Goal: Task Accomplishment & Management: Manage account settings

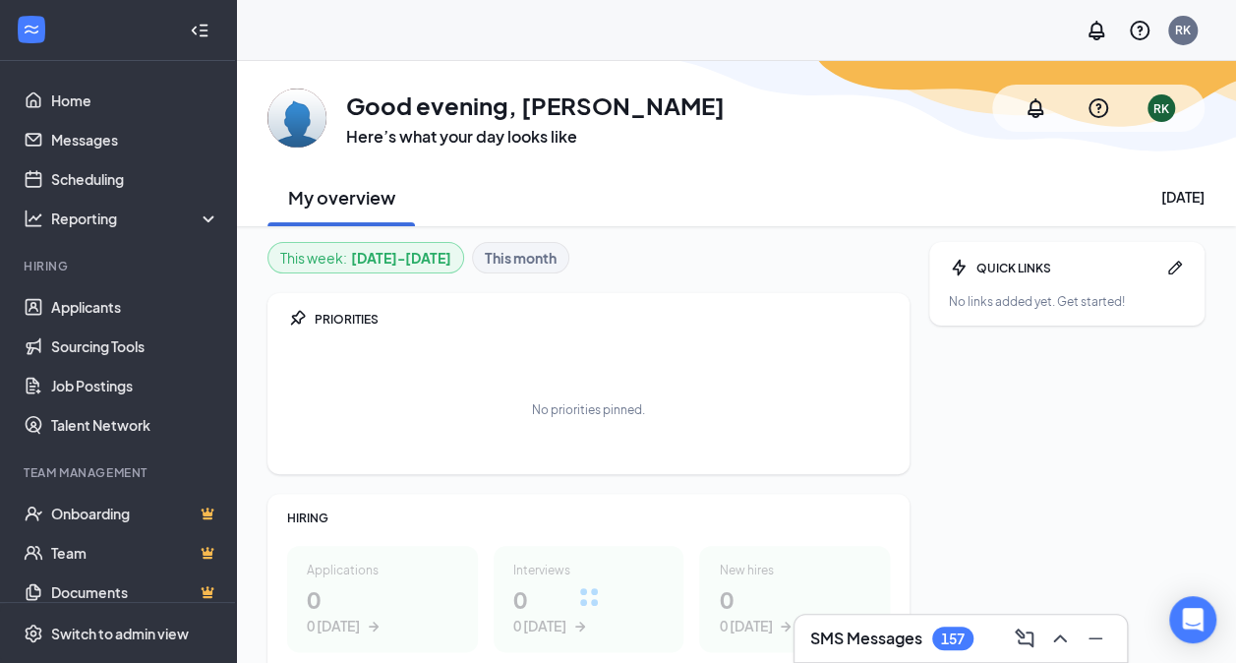
click at [846, 649] on h3 "SMS Messages" at bounding box center [866, 638] width 112 height 22
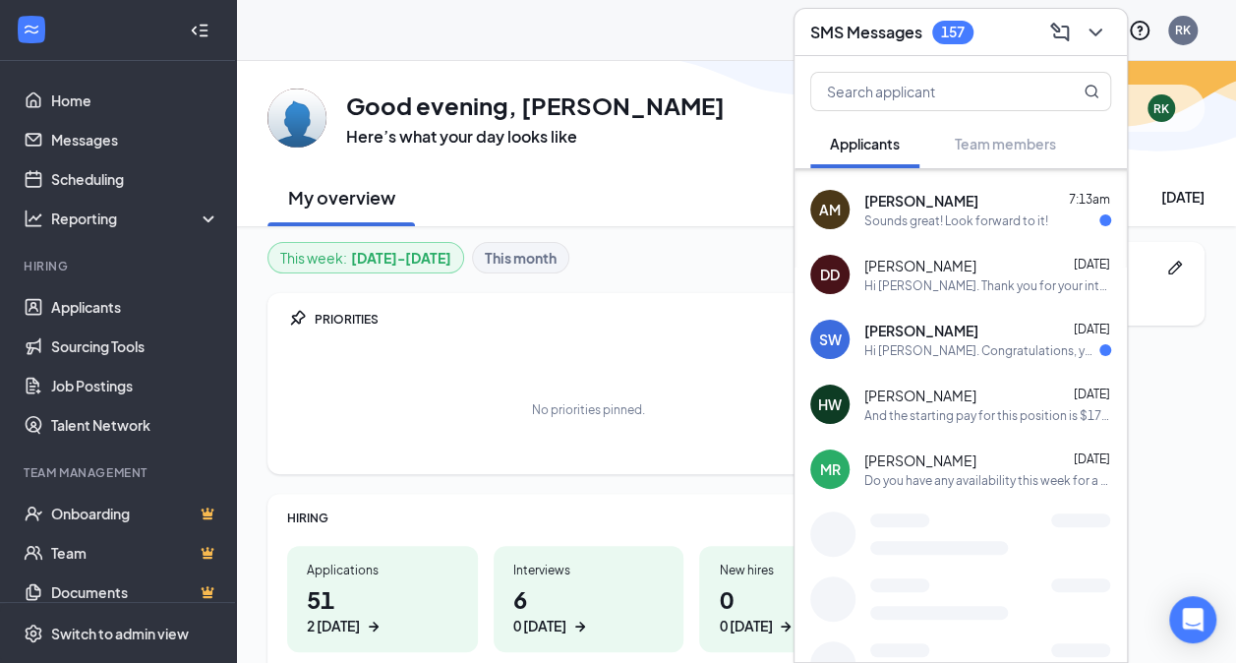
scroll to position [352, 0]
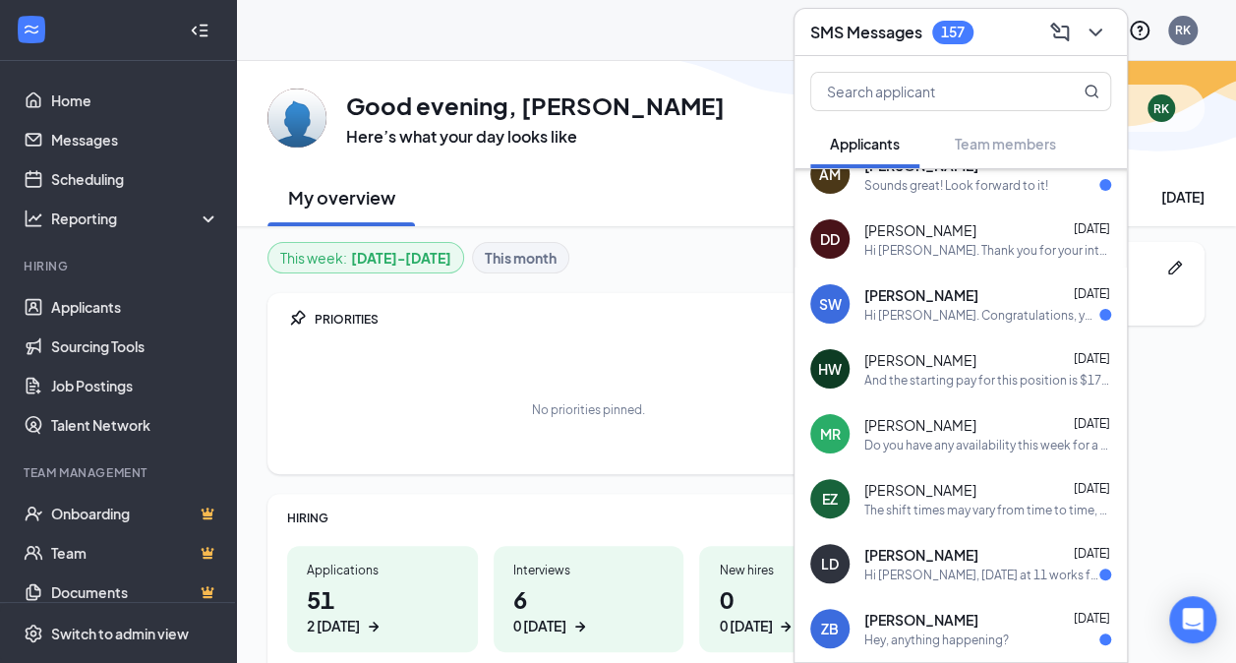
click at [958, 567] on div "Hi [PERSON_NAME], [DATE] at 11 works for me. I will be there." at bounding box center [981, 574] width 235 height 17
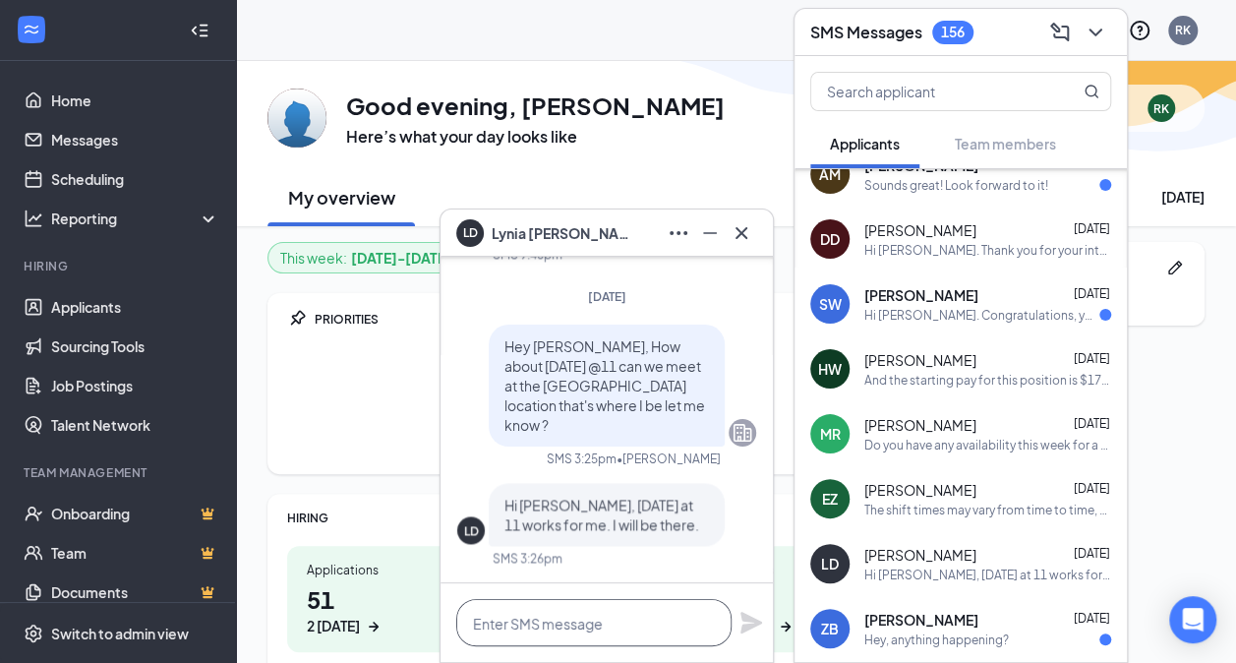
click at [561, 613] on textarea at bounding box center [593, 622] width 275 height 47
type textarea "P"
drag, startPoint x: 597, startPoint y: 522, endPoint x: 557, endPoint y: 519, distance: 40.4
click at [557, 519] on span "Hi [PERSON_NAME], [DATE] at 11 works for me. I will be there." at bounding box center [601, 514] width 195 height 37
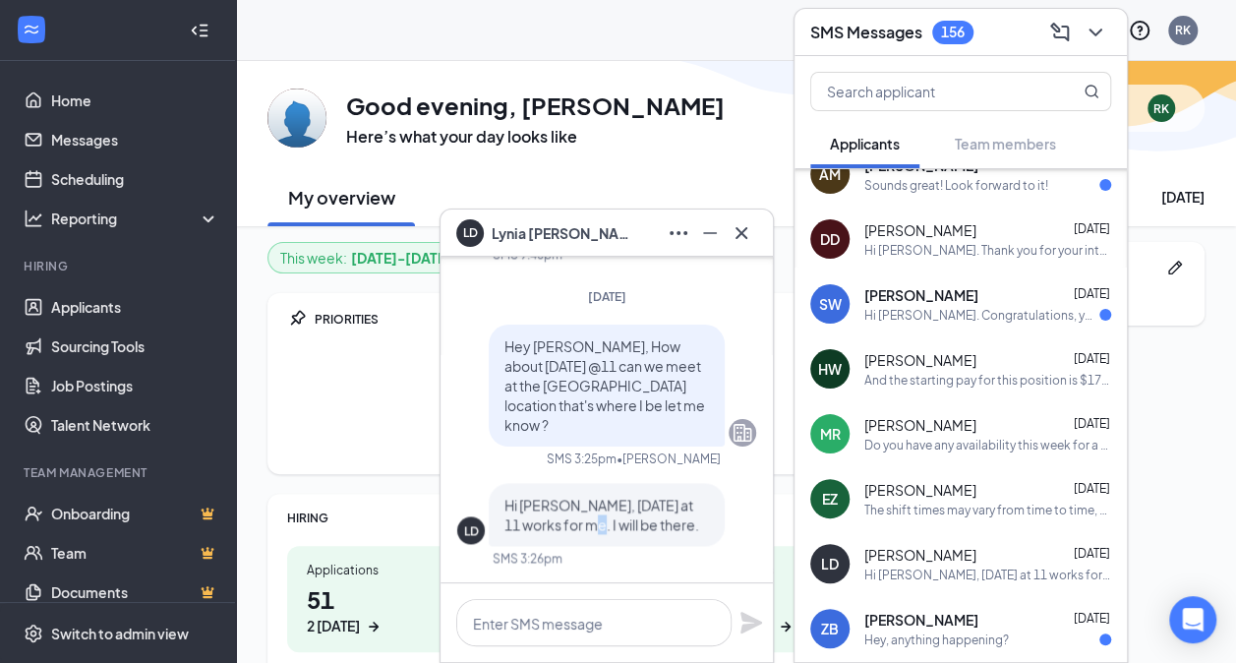
click at [557, 519] on span "Hi [PERSON_NAME], [DATE] at 11 works for me. I will be there." at bounding box center [601, 514] width 195 height 37
click at [523, 634] on textarea at bounding box center [593, 622] width 275 height 47
type textarea "Great!"
click at [753, 626] on icon "Plane" at bounding box center [751, 623] width 22 height 22
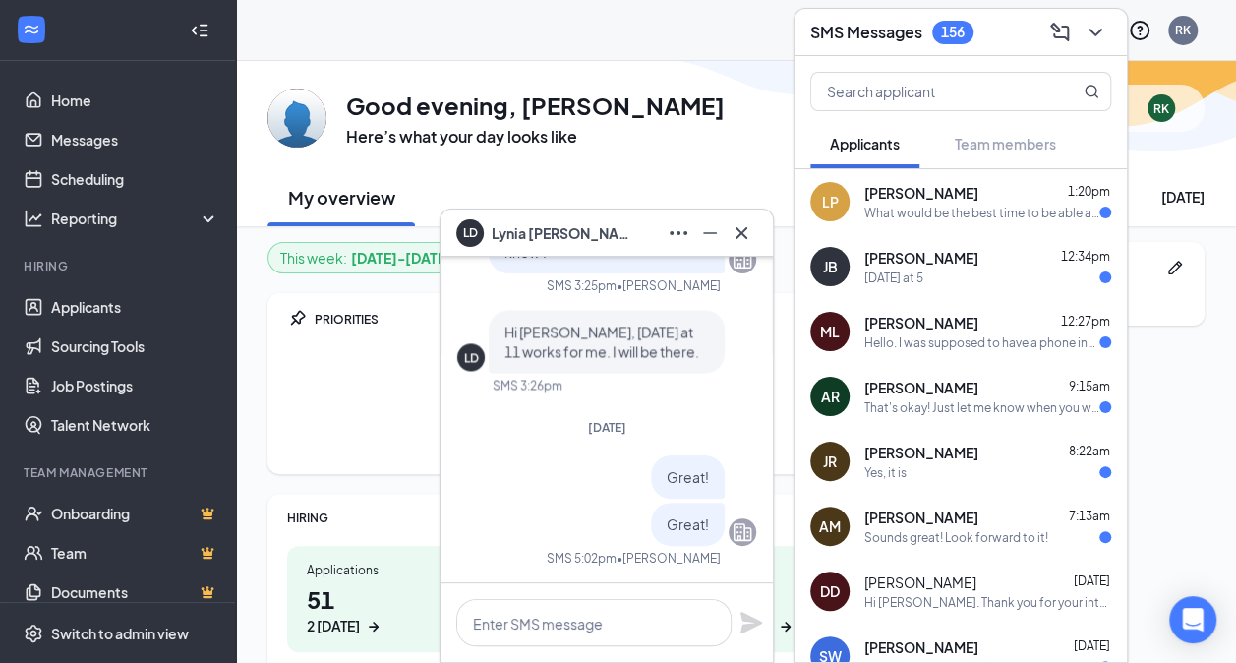
click at [969, 217] on div "What would be the best time to be able and talk?" at bounding box center [981, 213] width 235 height 17
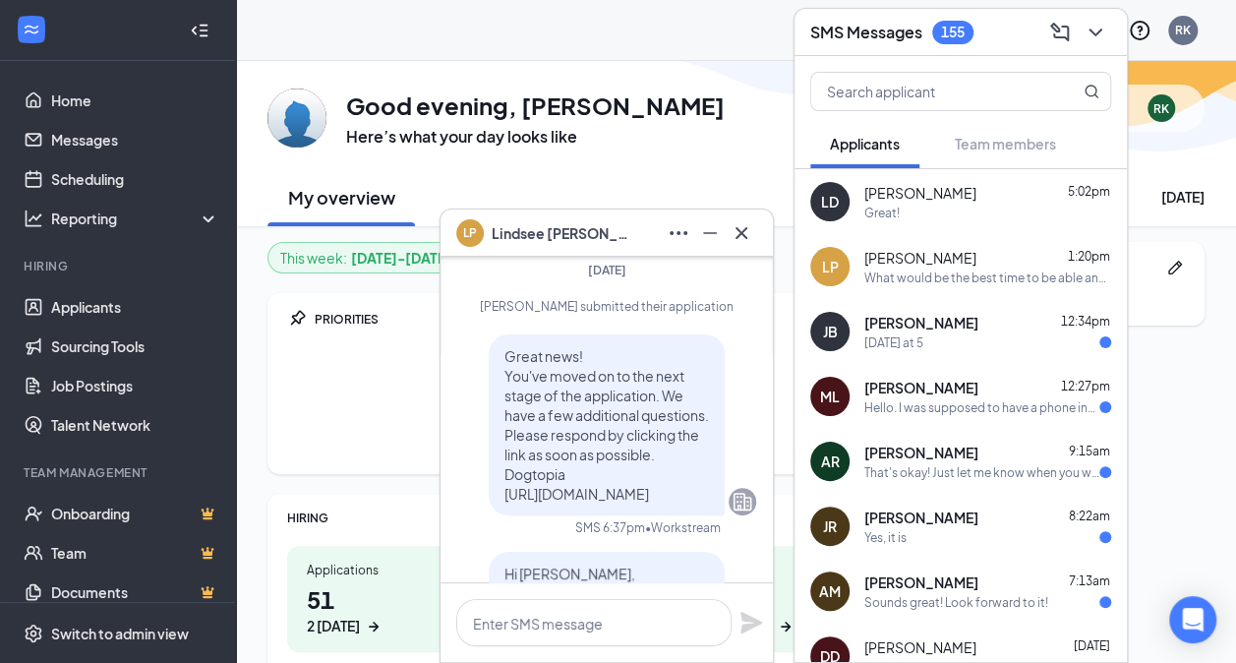
scroll to position [-1598, 0]
click at [903, 306] on div "[PERSON_NAME] 12:34pm [DATE] at 5" at bounding box center [961, 331] width 332 height 65
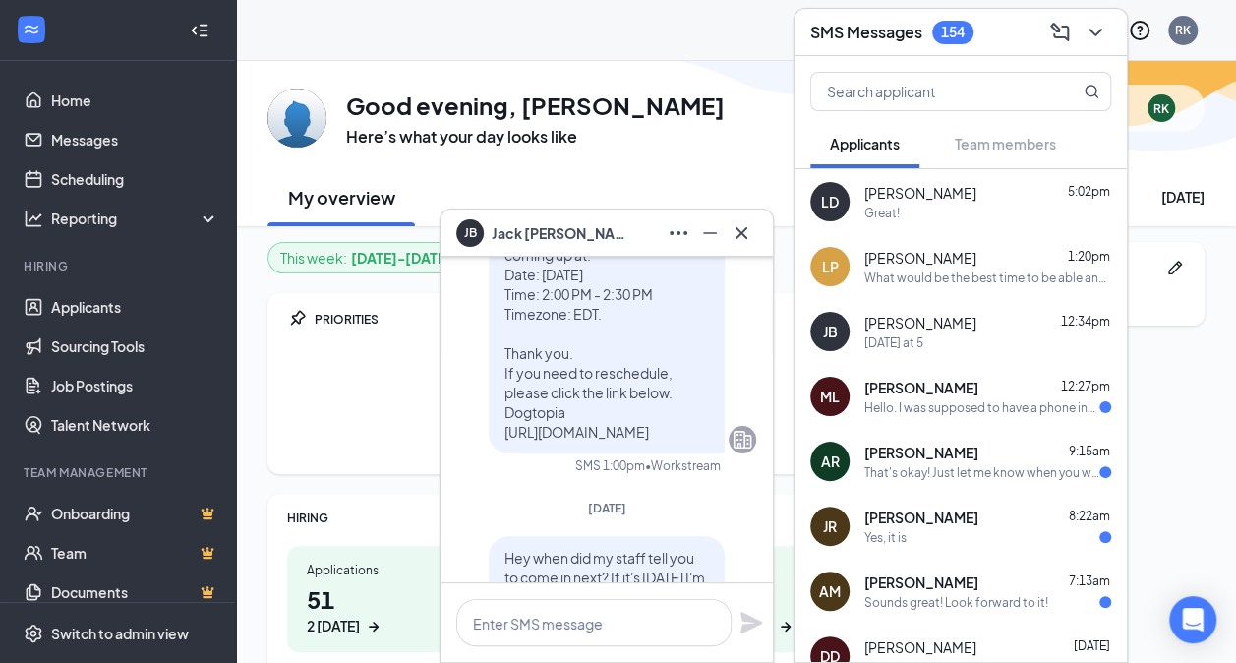
scroll to position [-196, 0]
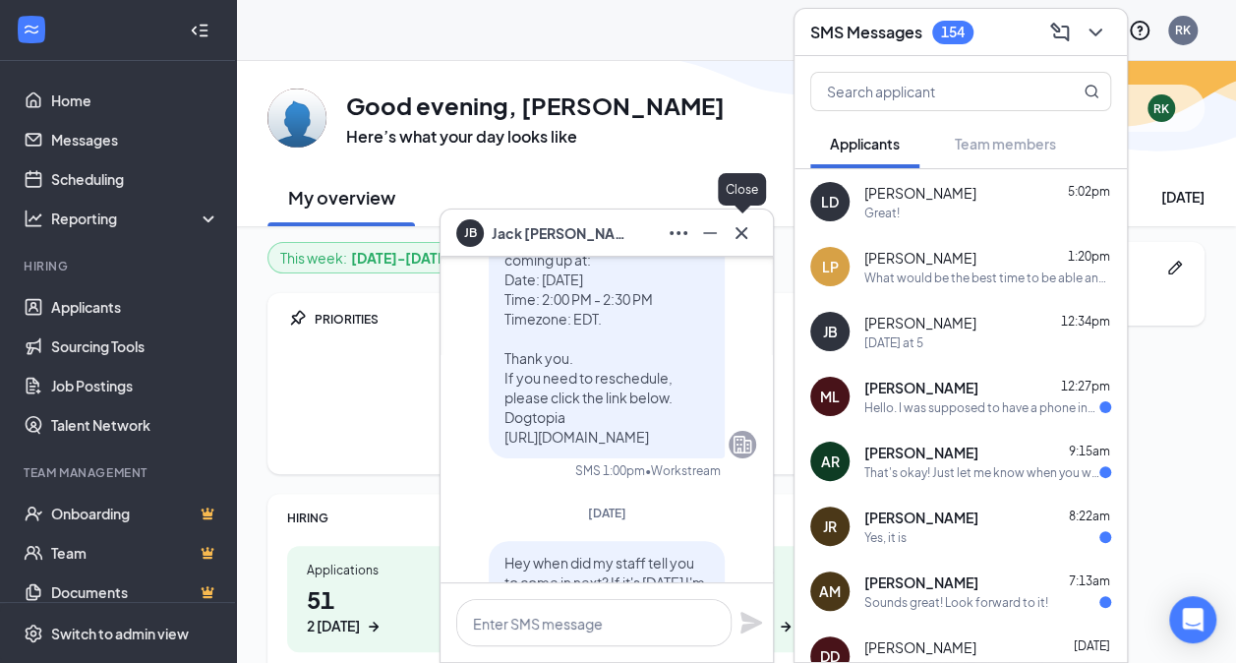
click at [738, 237] on icon "Cross" at bounding box center [742, 233] width 24 height 24
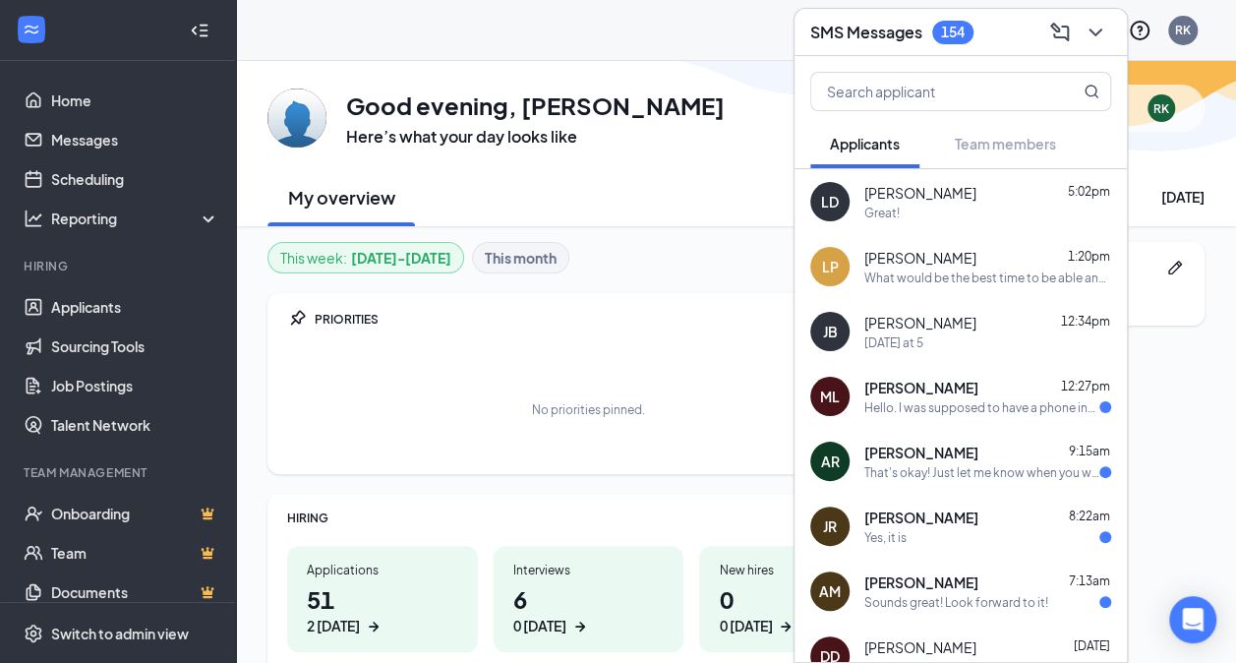
click at [938, 450] on span "[PERSON_NAME]" at bounding box center [921, 452] width 114 height 20
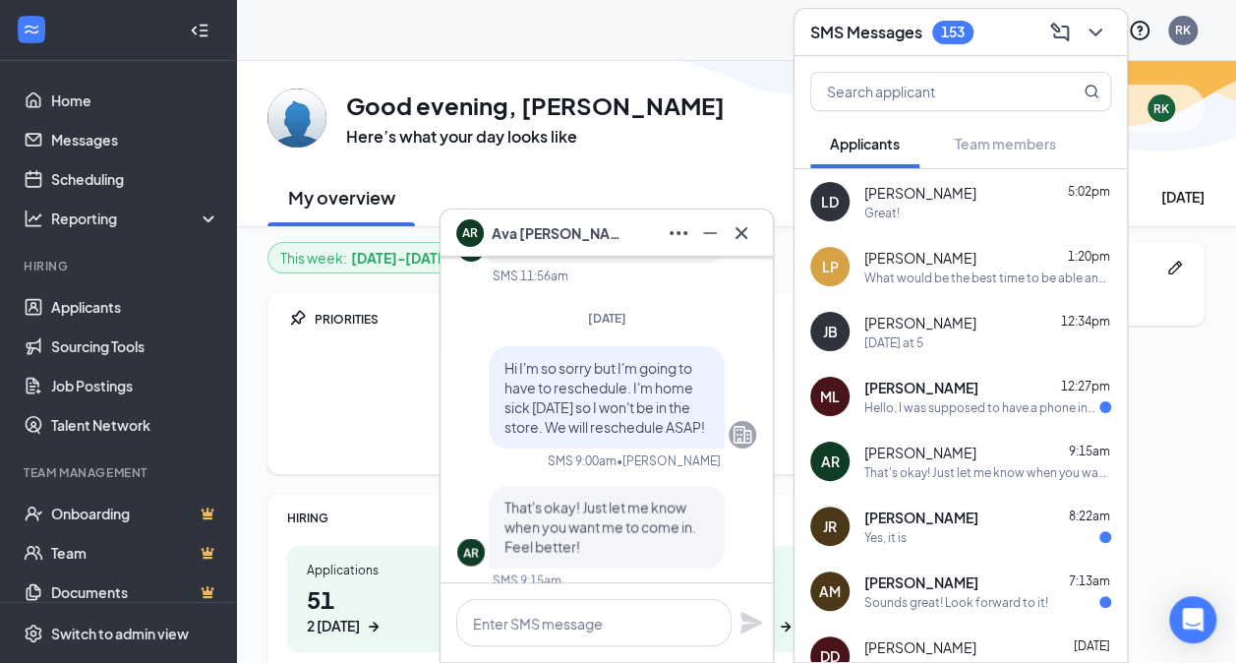
scroll to position [0, 0]
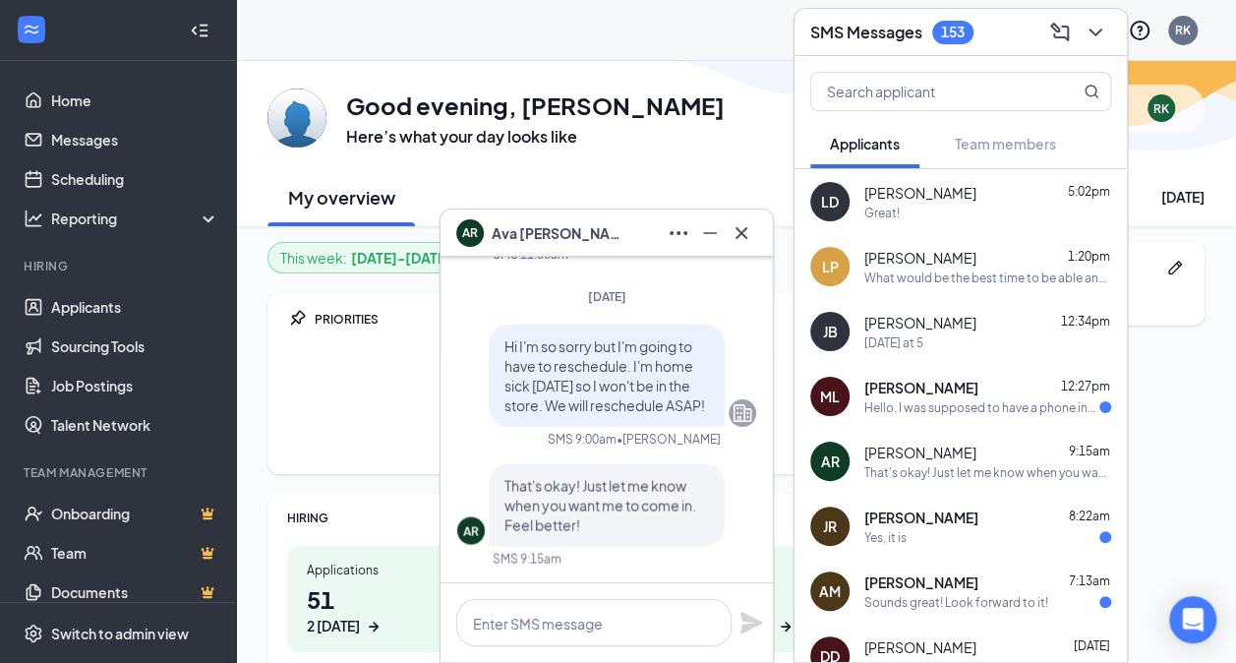
click at [922, 395] on span "[PERSON_NAME]" at bounding box center [921, 388] width 114 height 20
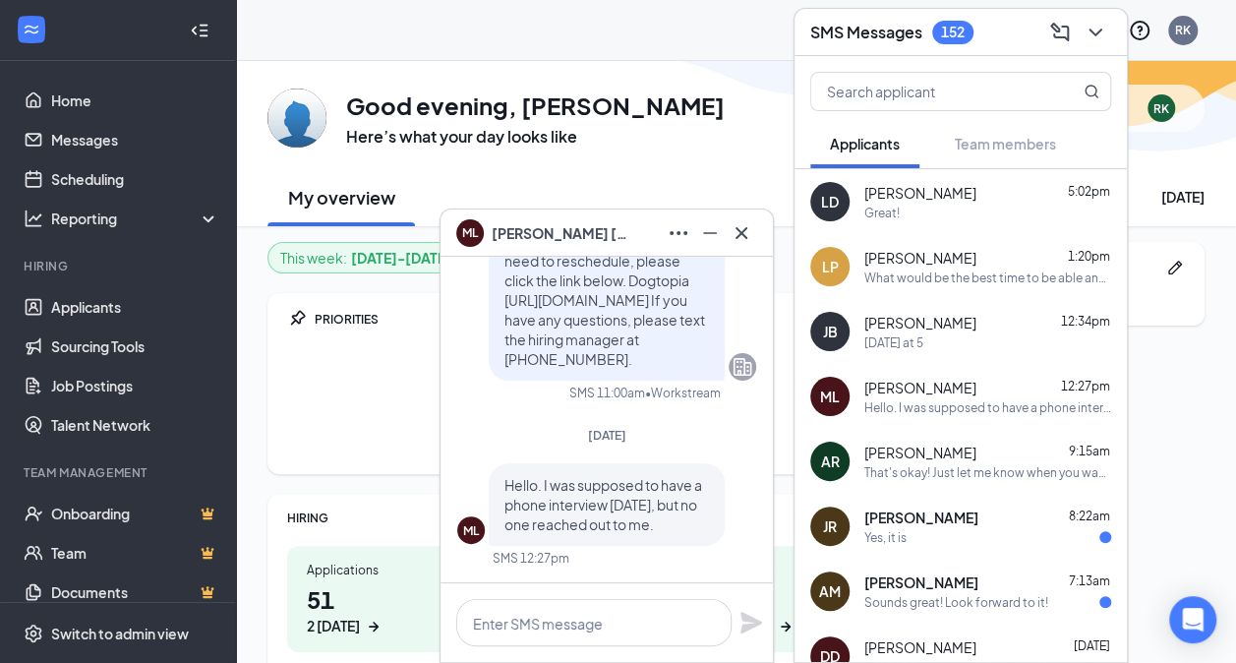
click at [900, 380] on span "[PERSON_NAME]" at bounding box center [920, 388] width 112 height 20
drag, startPoint x: 900, startPoint y: 380, endPoint x: 972, endPoint y: 380, distance: 71.8
click at [972, 380] on span "[PERSON_NAME]" at bounding box center [920, 388] width 112 height 20
click at [964, 380] on span "[PERSON_NAME]" at bounding box center [920, 388] width 112 height 20
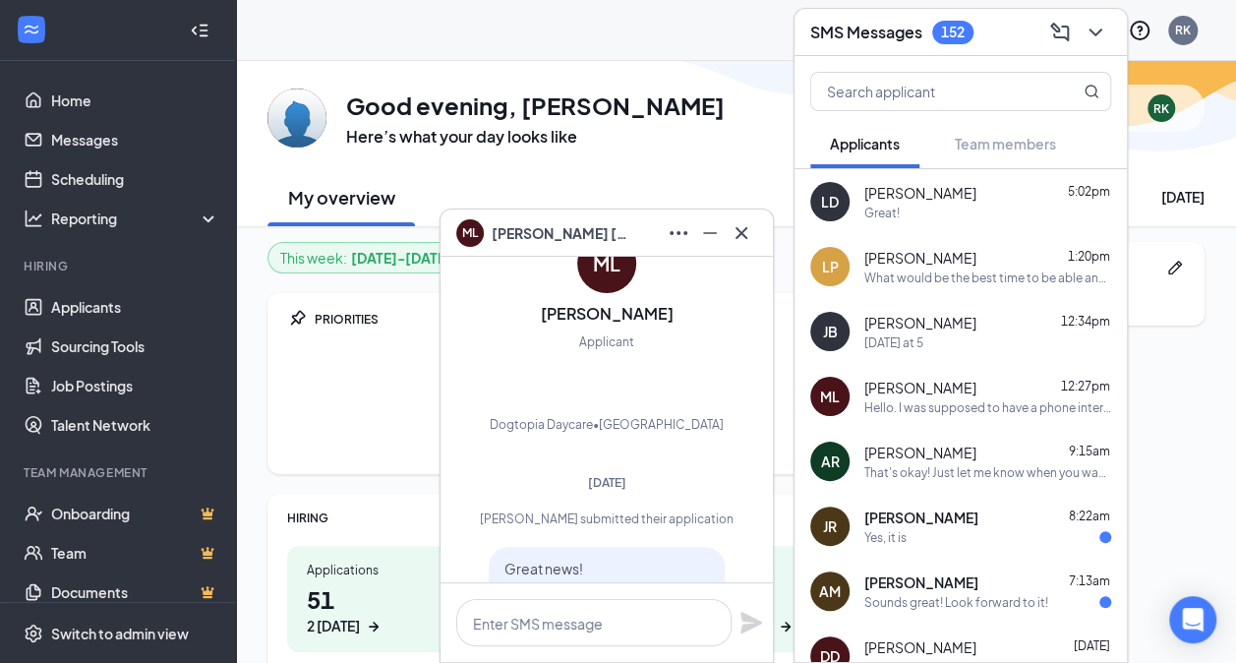
scroll to position [-1681, 0]
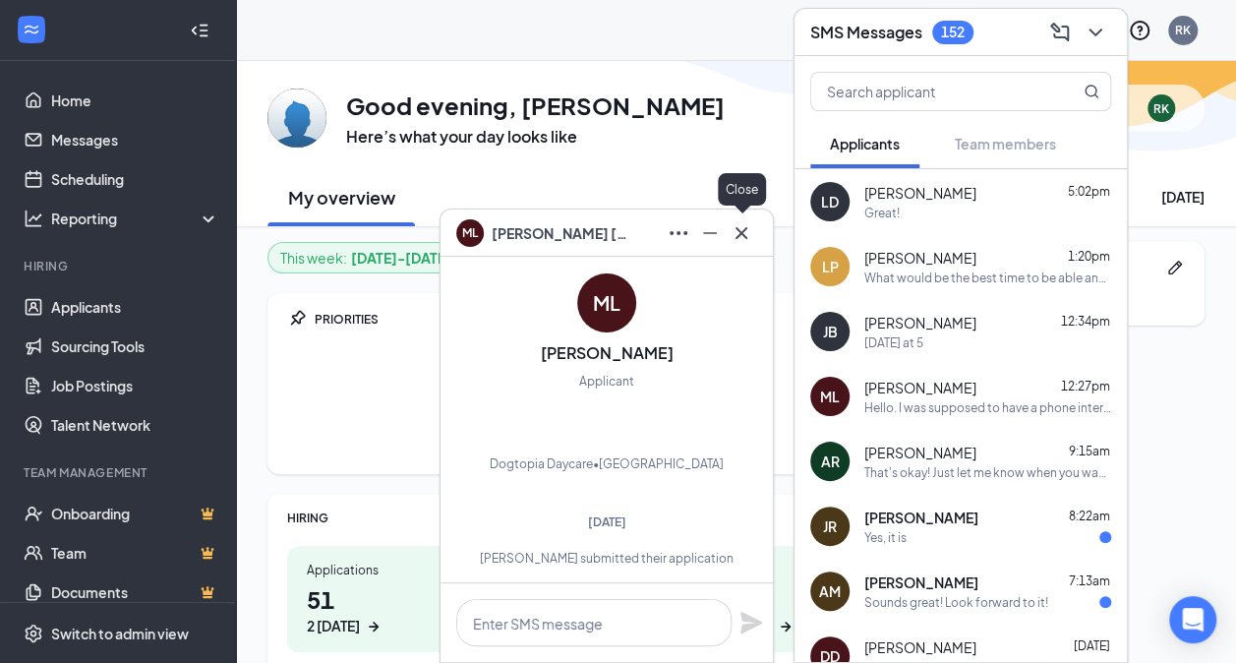
click at [737, 229] on icon "Cross" at bounding box center [742, 232] width 12 height 12
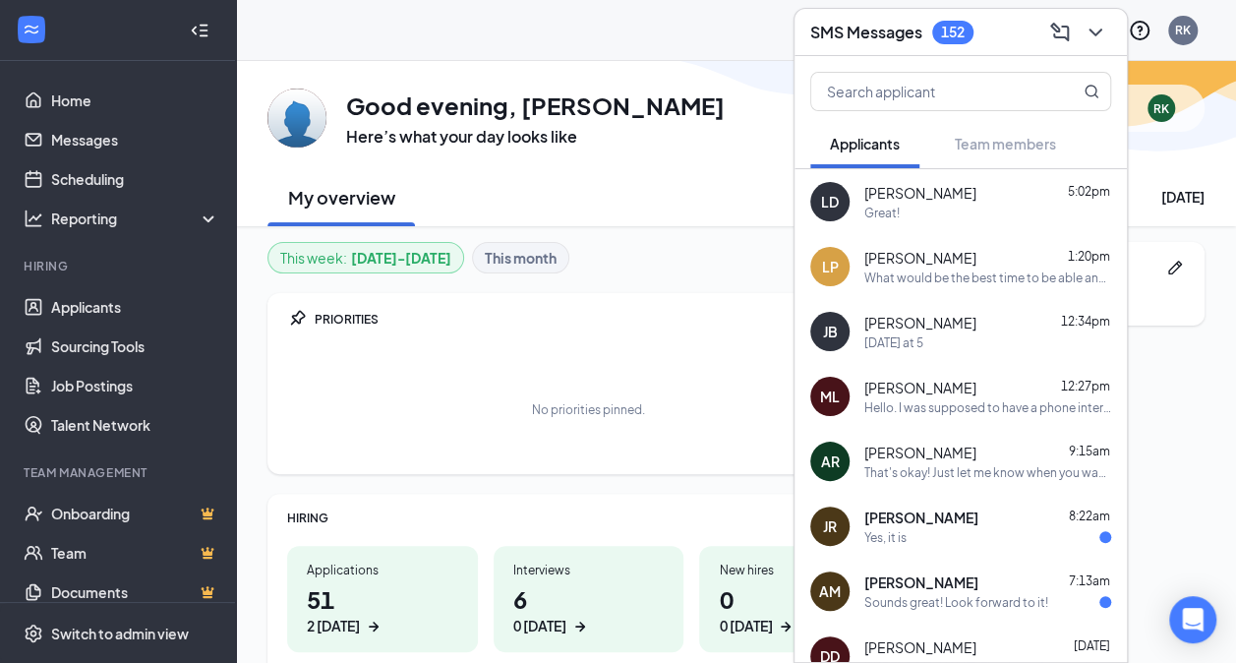
click at [936, 378] on span "[PERSON_NAME]" at bounding box center [920, 388] width 112 height 20
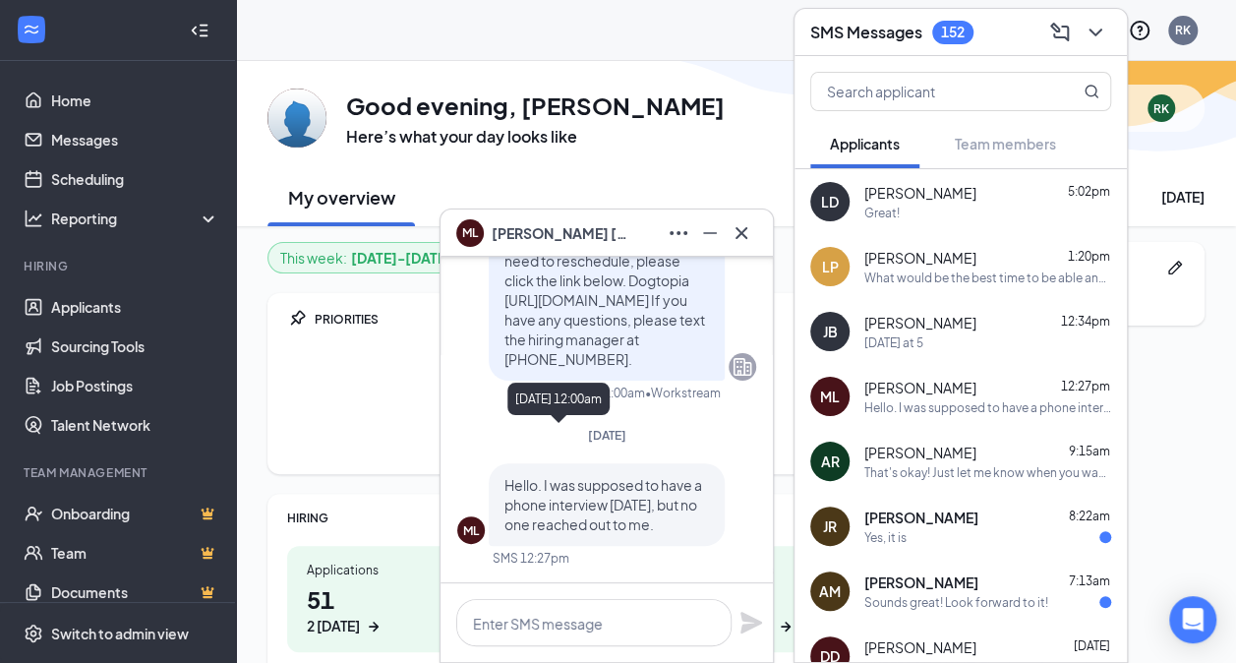
scroll to position [230, 0]
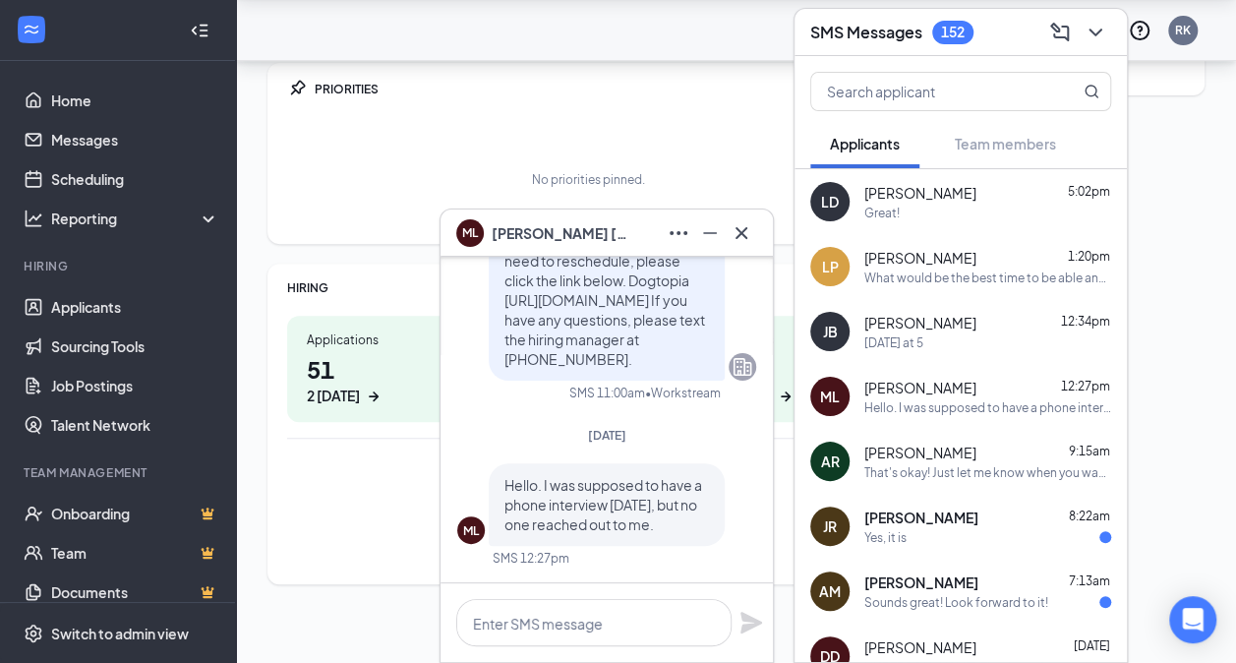
click at [860, 449] on div "AR [PERSON_NAME] 9:15am That's okay! Just let me know when you want me to come …" at bounding box center [961, 461] width 332 height 65
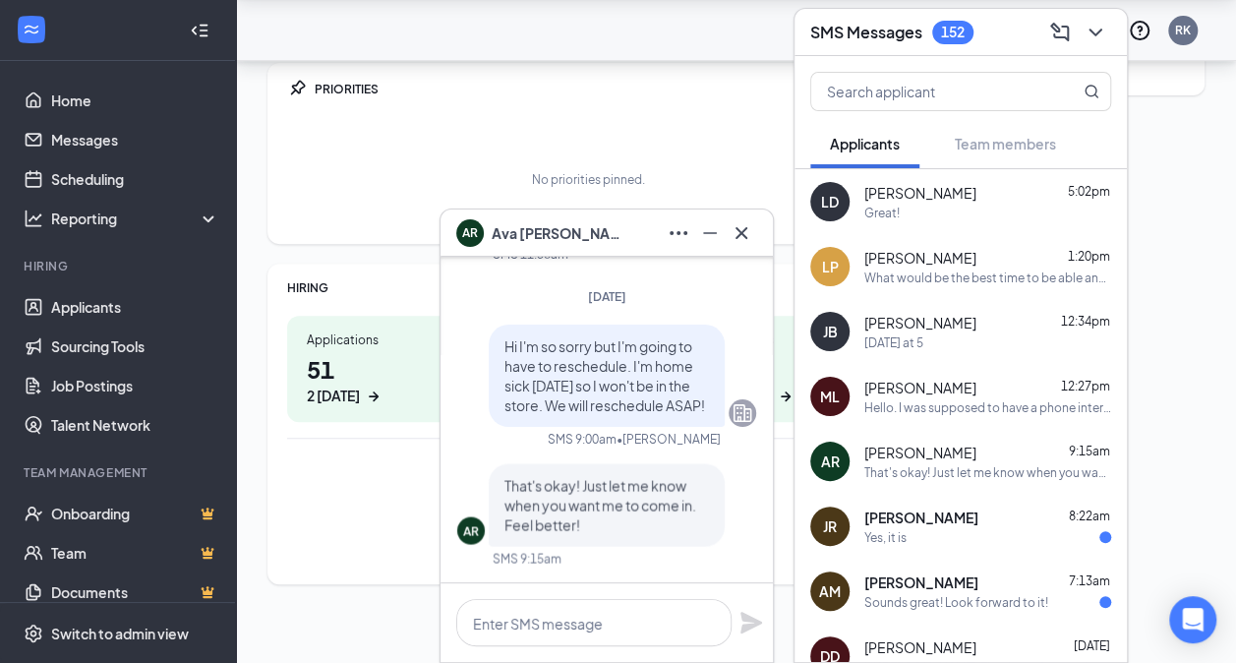
click at [898, 520] on span "[PERSON_NAME]" at bounding box center [921, 517] width 114 height 20
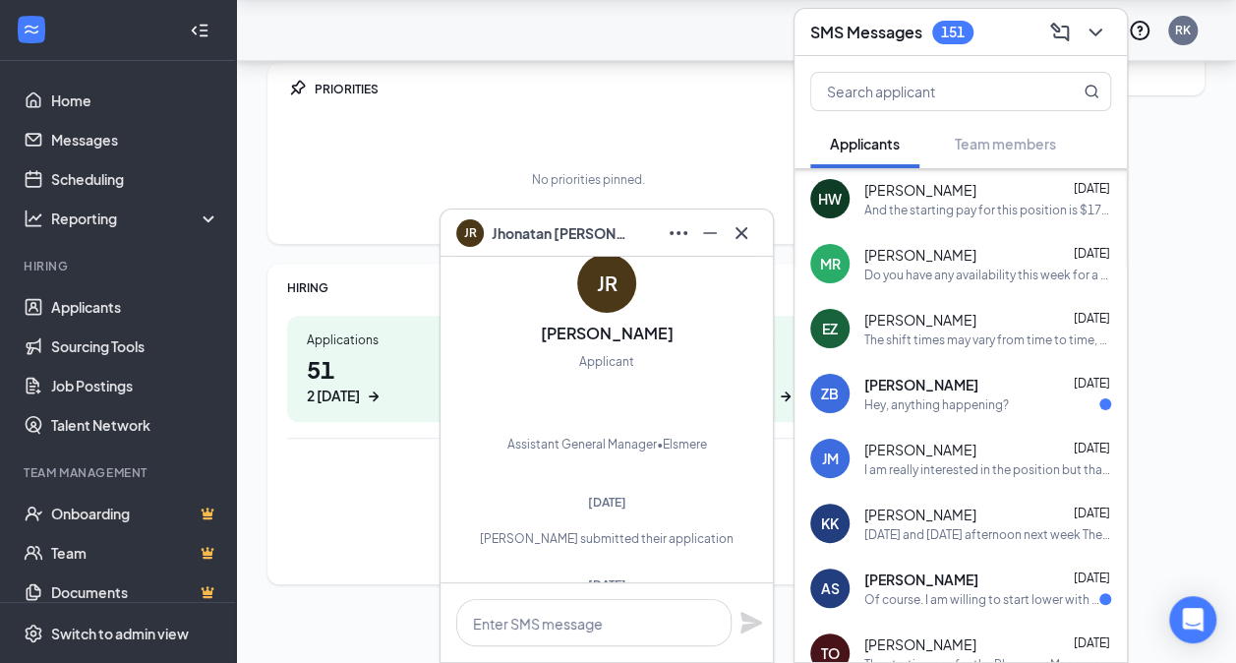
scroll to position [590, 0]
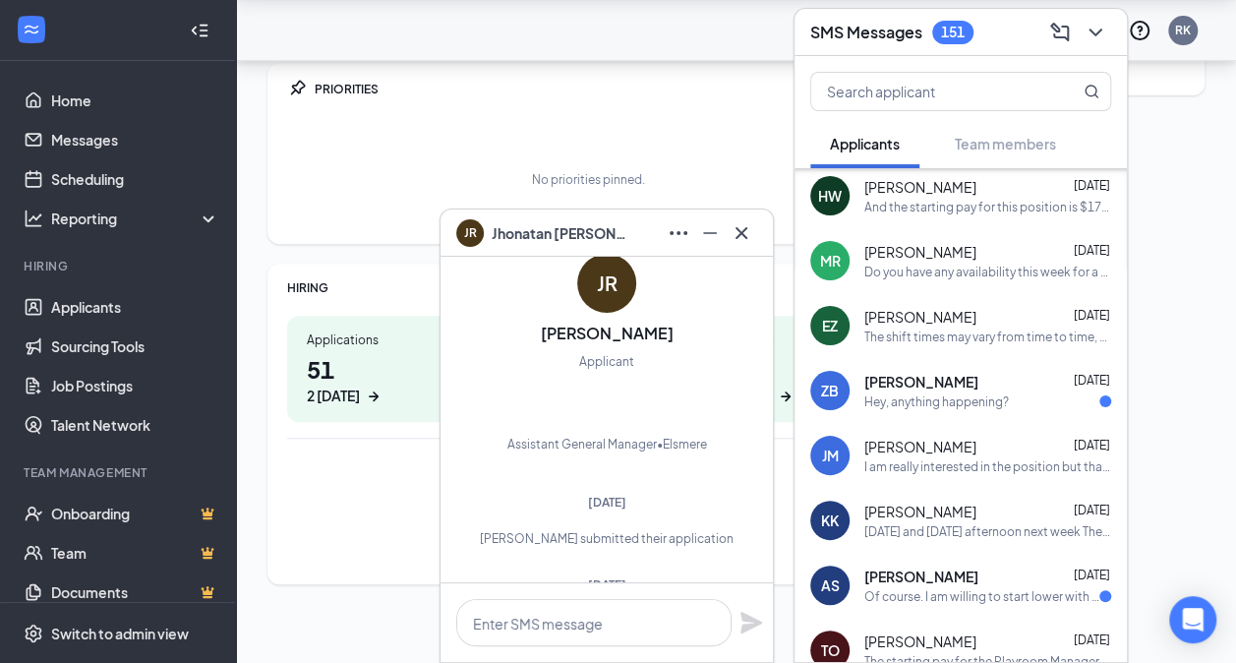
click at [921, 395] on div "Hey, anything happening?" at bounding box center [936, 401] width 145 height 17
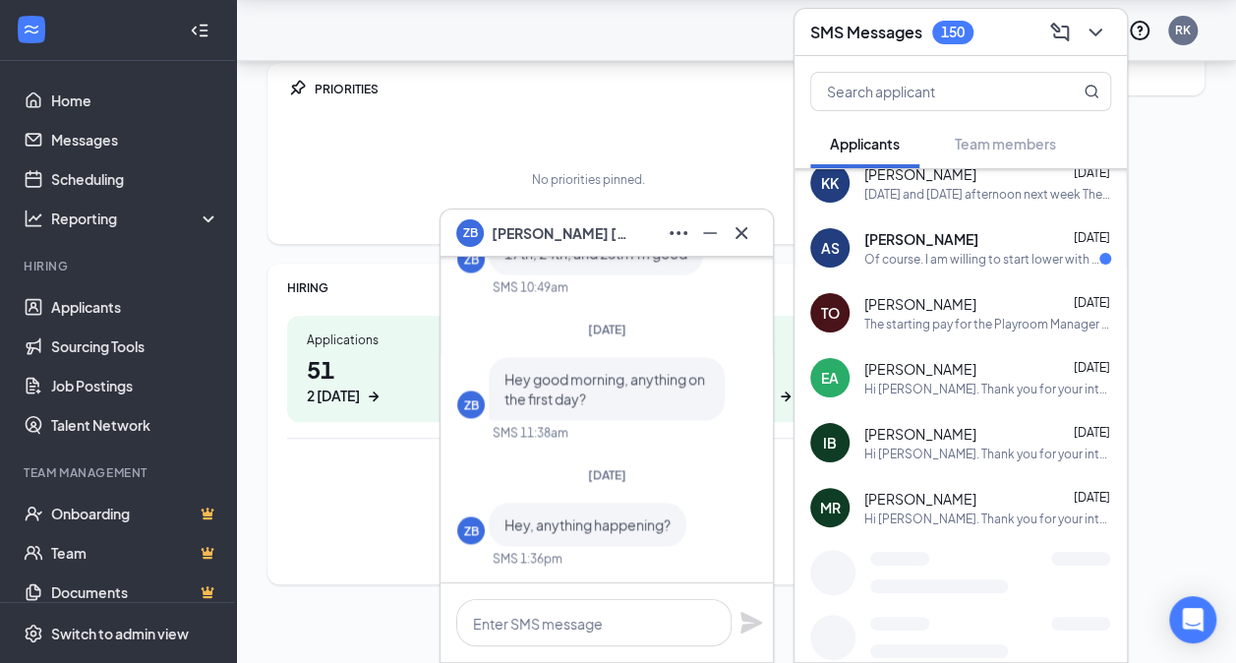
scroll to position [1001, 0]
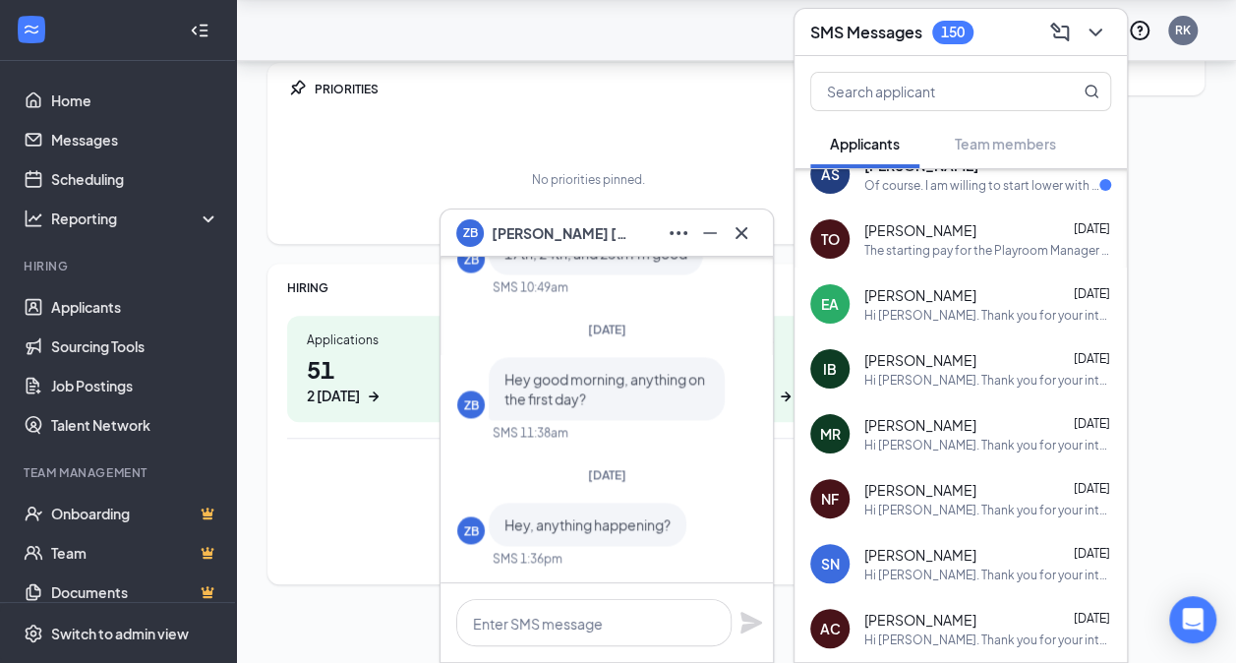
click at [918, 317] on div "Hi [PERSON_NAME]. Thank you for your interest in Dogtopia of [GEOGRAPHIC_DATA]!…" at bounding box center [987, 315] width 247 height 17
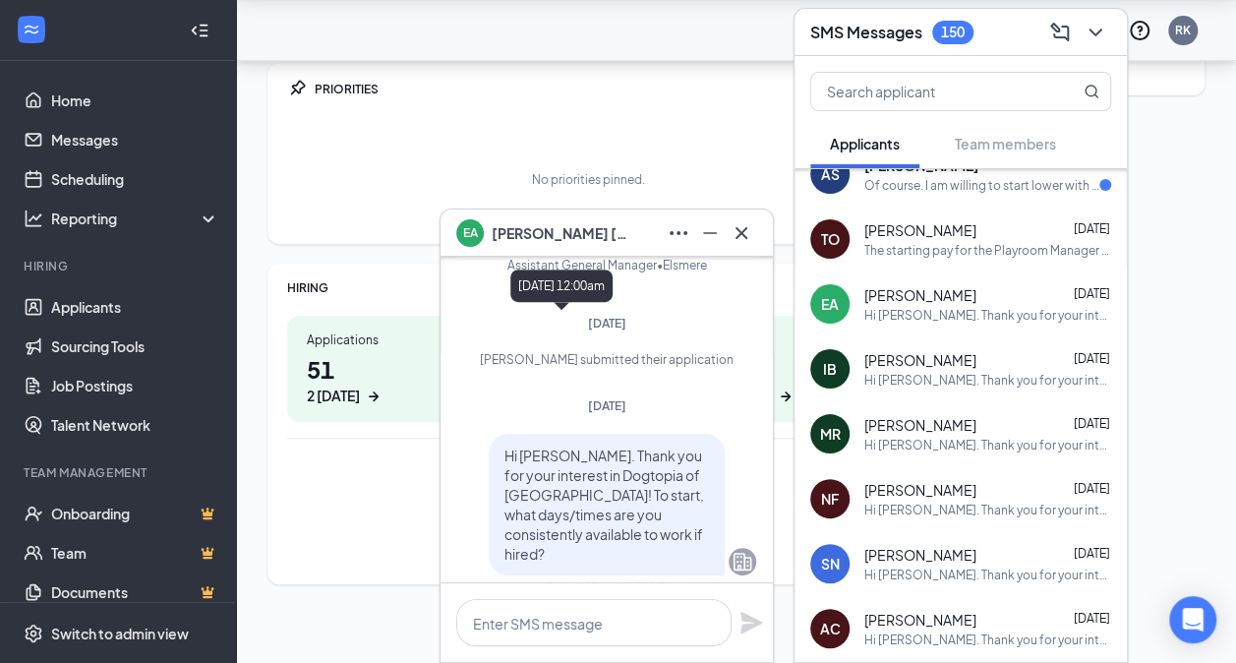
scroll to position [0, 0]
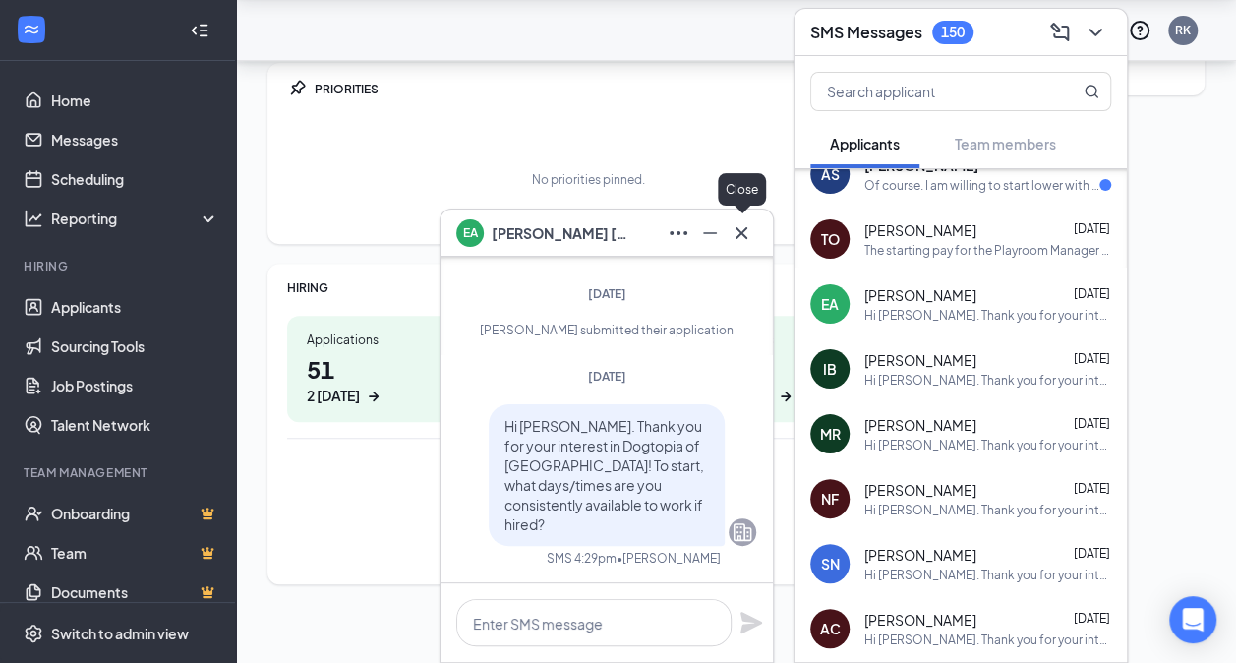
click at [748, 233] on icon "Cross" at bounding box center [742, 233] width 24 height 24
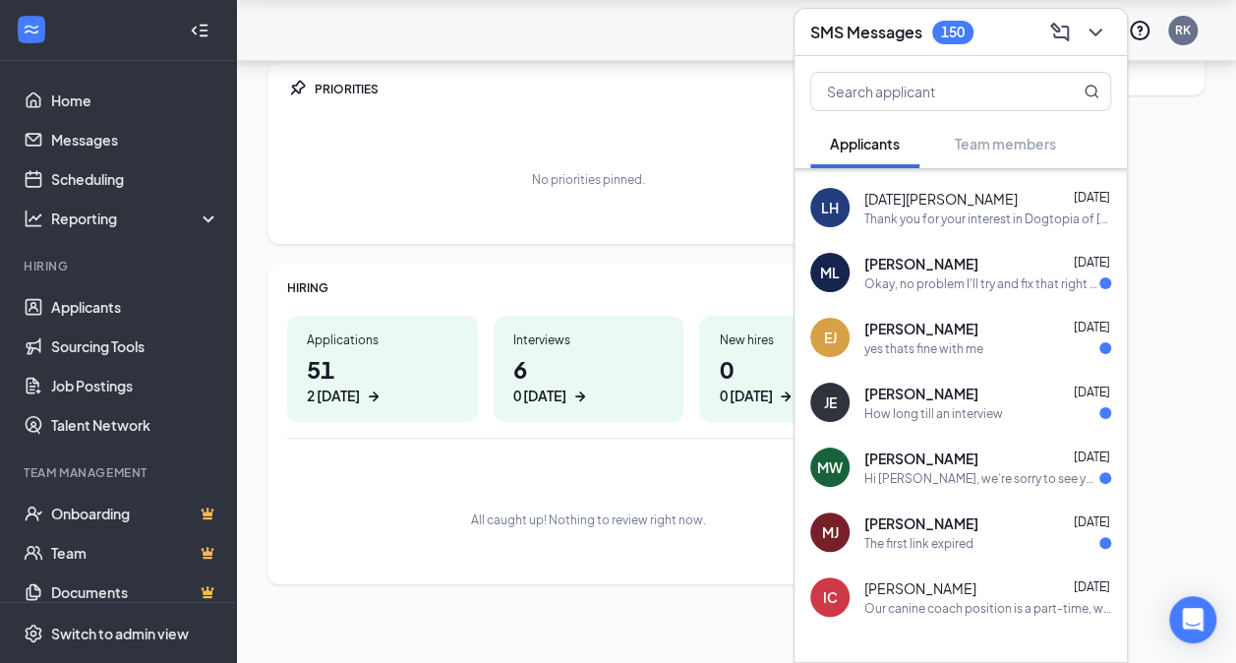
scroll to position [1493, 0]
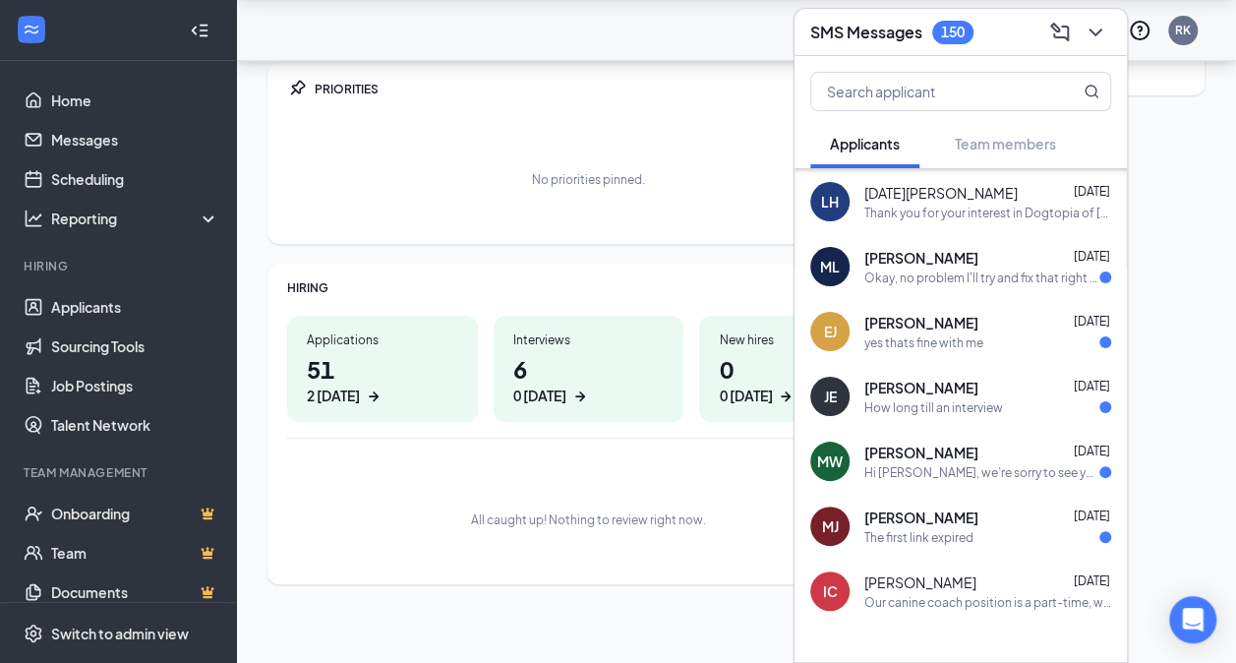
click at [947, 517] on span "[PERSON_NAME]" at bounding box center [921, 517] width 114 height 20
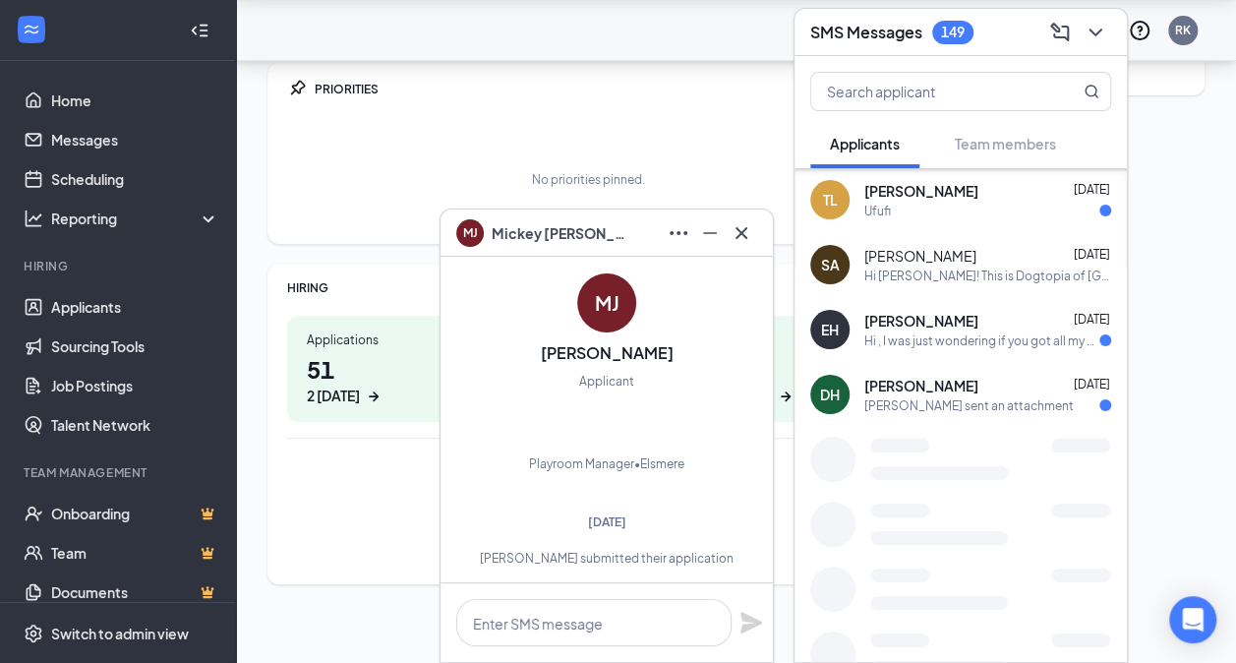
scroll to position [2338, 0]
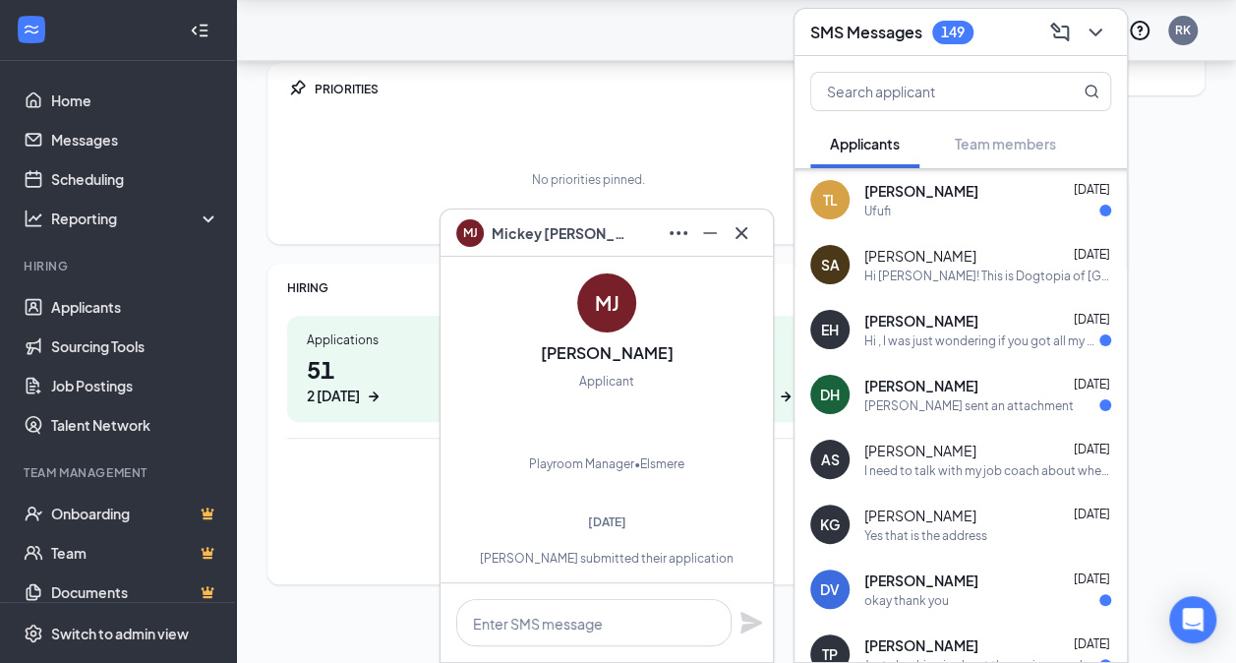
click at [928, 389] on span "[PERSON_NAME]" at bounding box center [921, 386] width 114 height 20
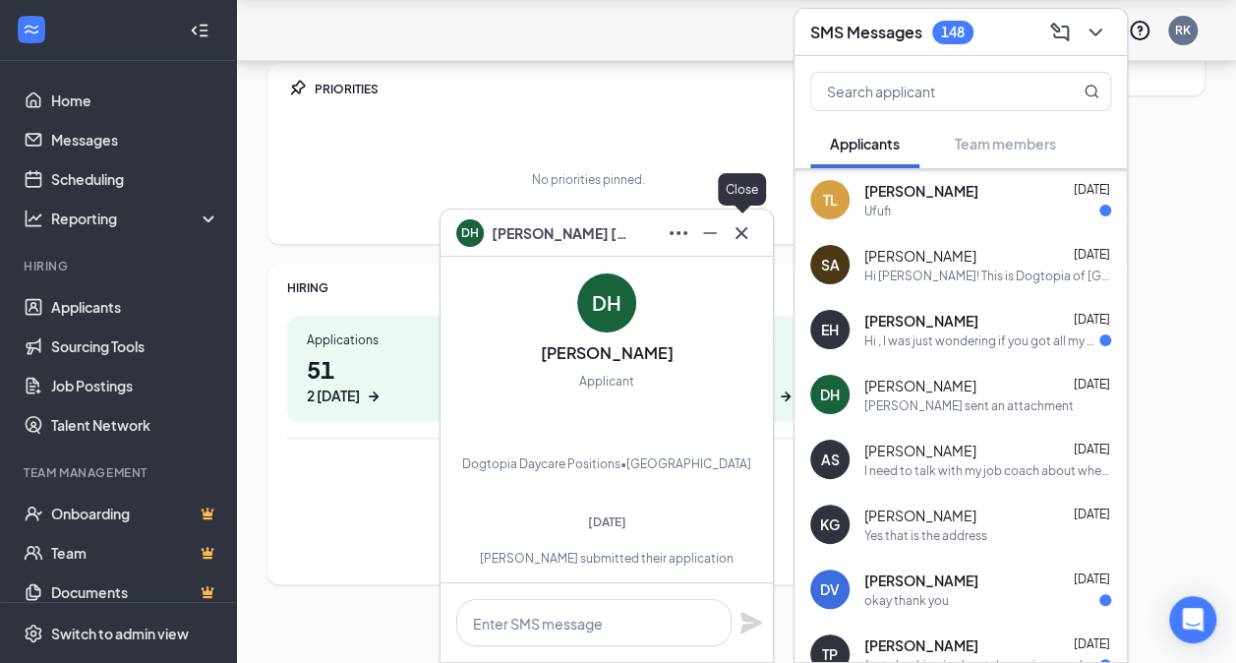
click at [742, 228] on icon "Cross" at bounding box center [742, 233] width 24 height 24
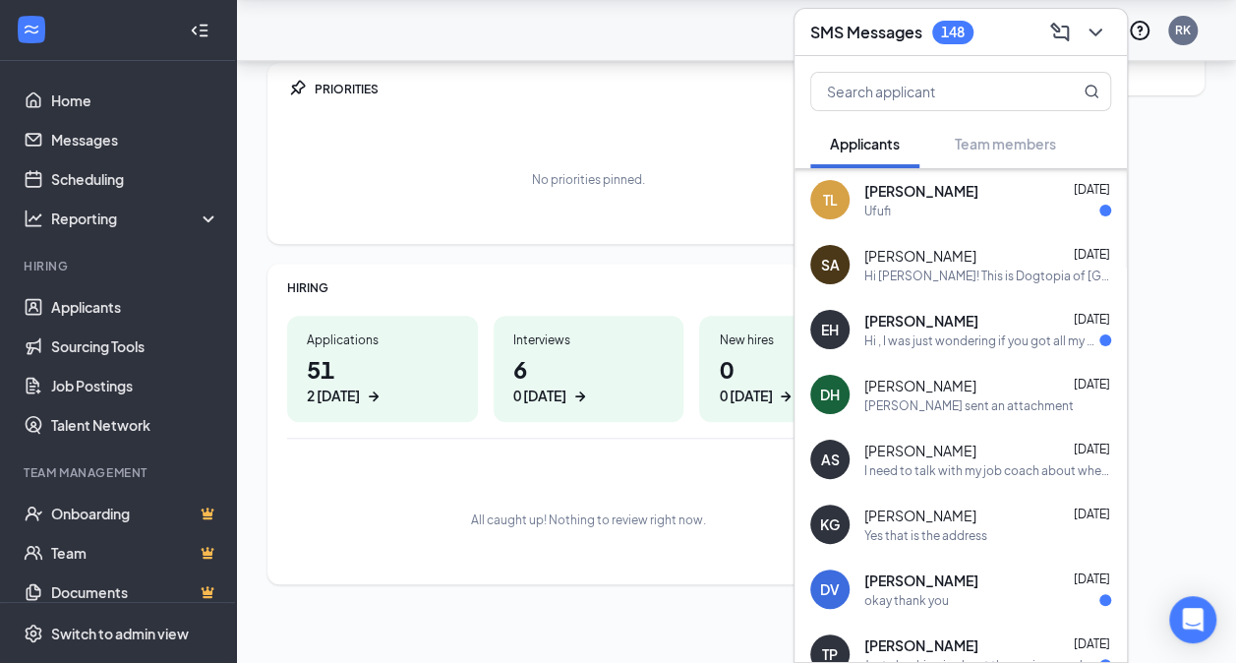
click at [688, 127] on div "No priorities pinned." at bounding box center [588, 171] width 603 height 114
click at [1095, 35] on icon "ChevronDown" at bounding box center [1096, 33] width 24 height 24
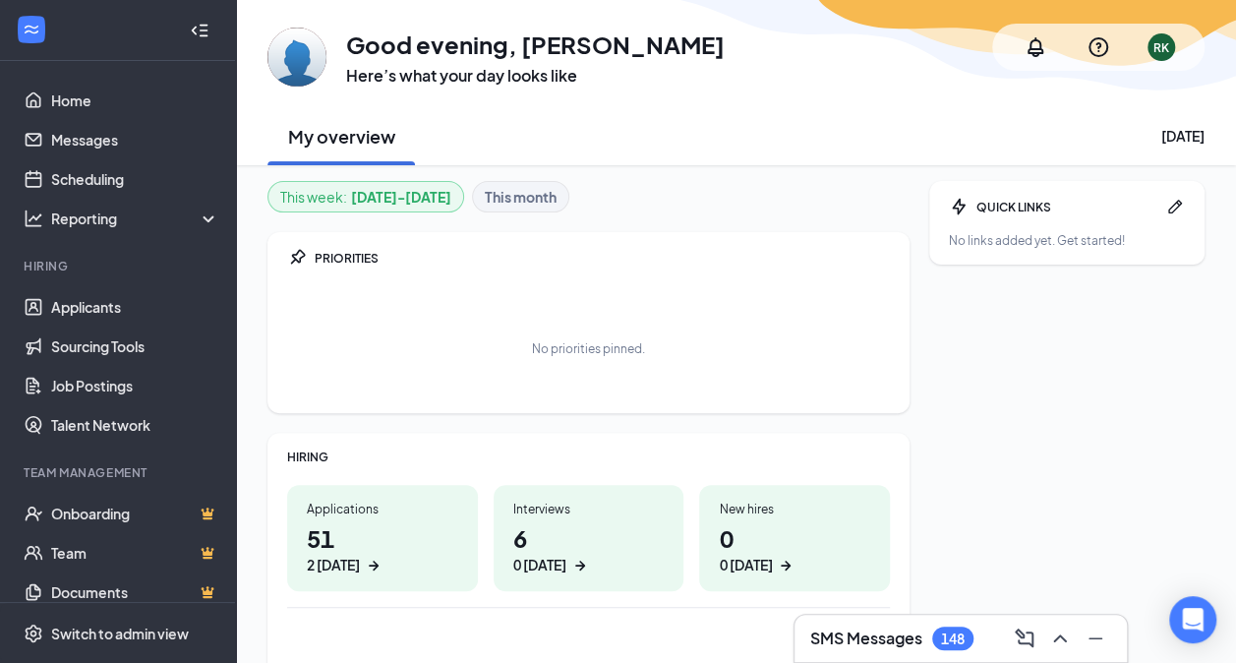
scroll to position [0, 0]
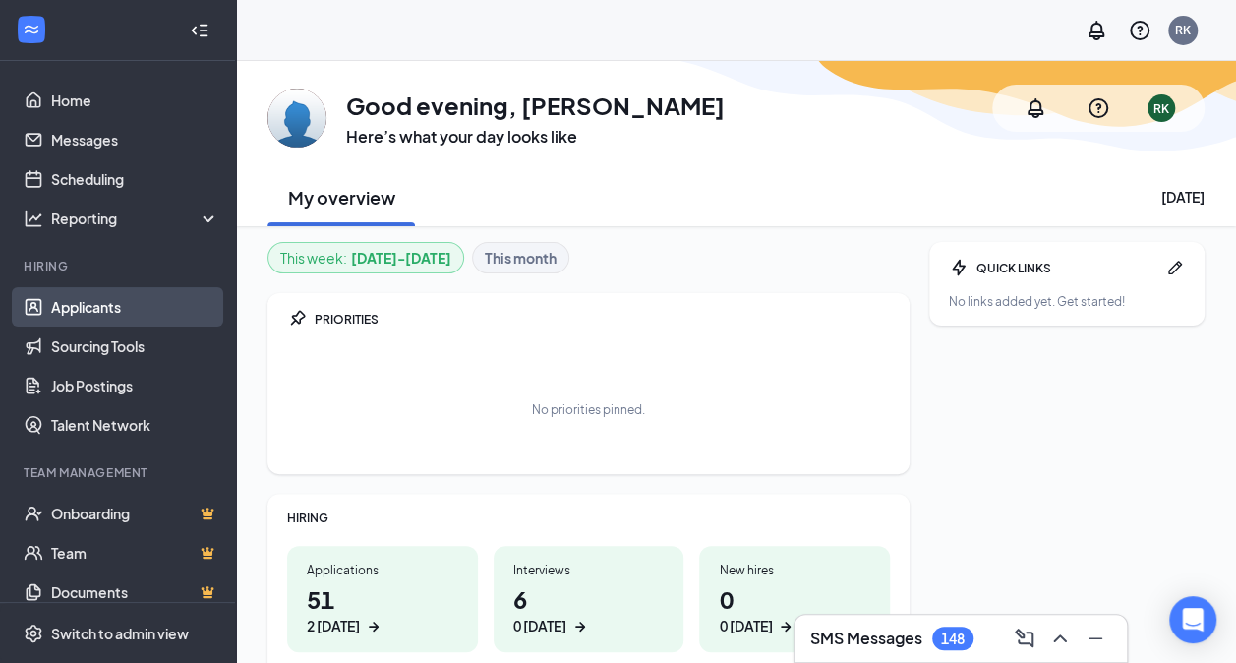
click at [77, 306] on link "Applicants" at bounding box center [135, 306] width 168 height 39
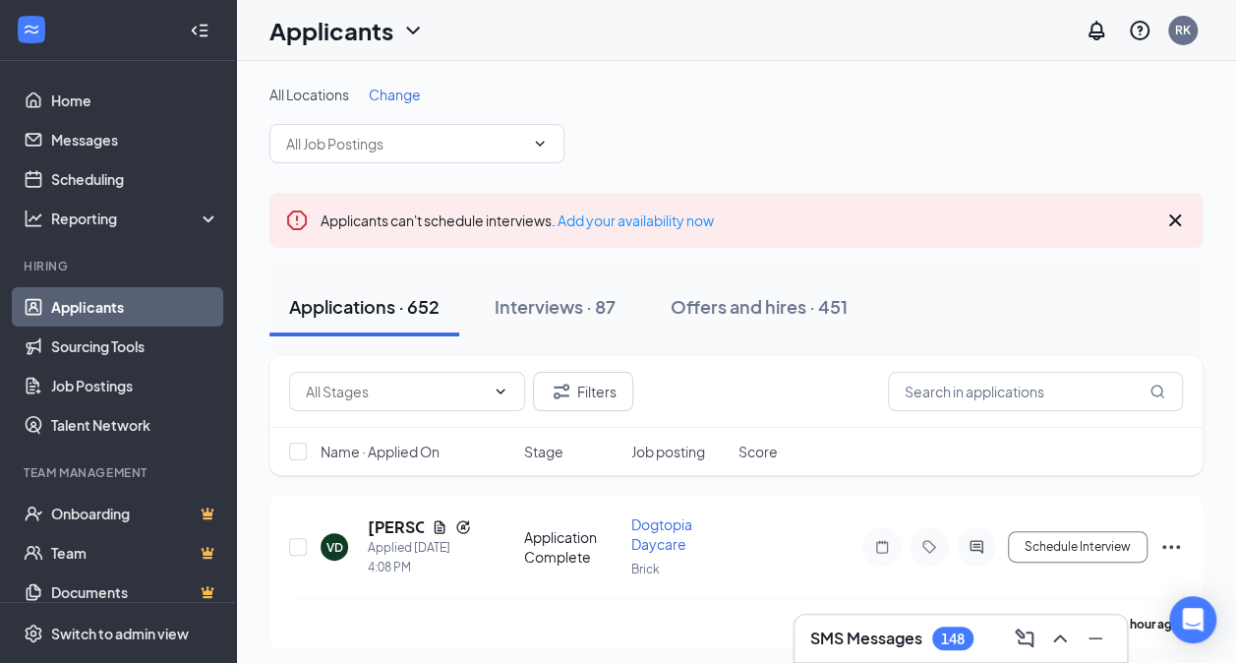
click at [403, 91] on span "Change" at bounding box center [395, 95] width 52 height 18
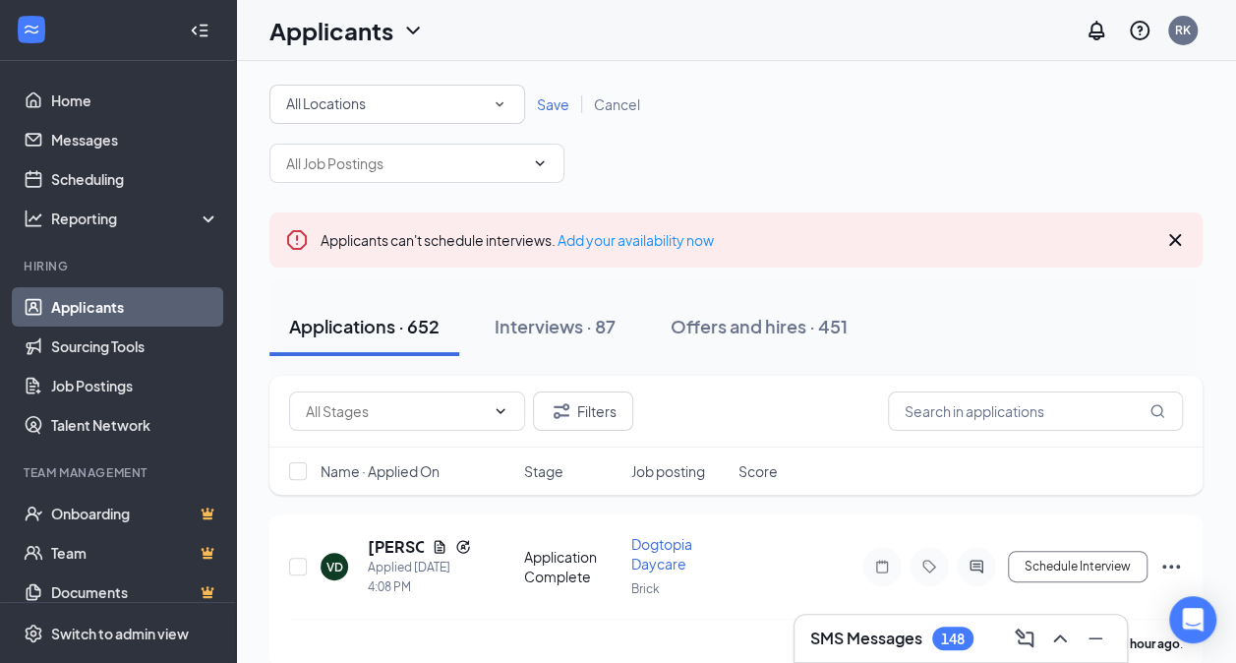
click at [501, 104] on icon "SmallChevronDown" at bounding box center [500, 104] width 18 height 18
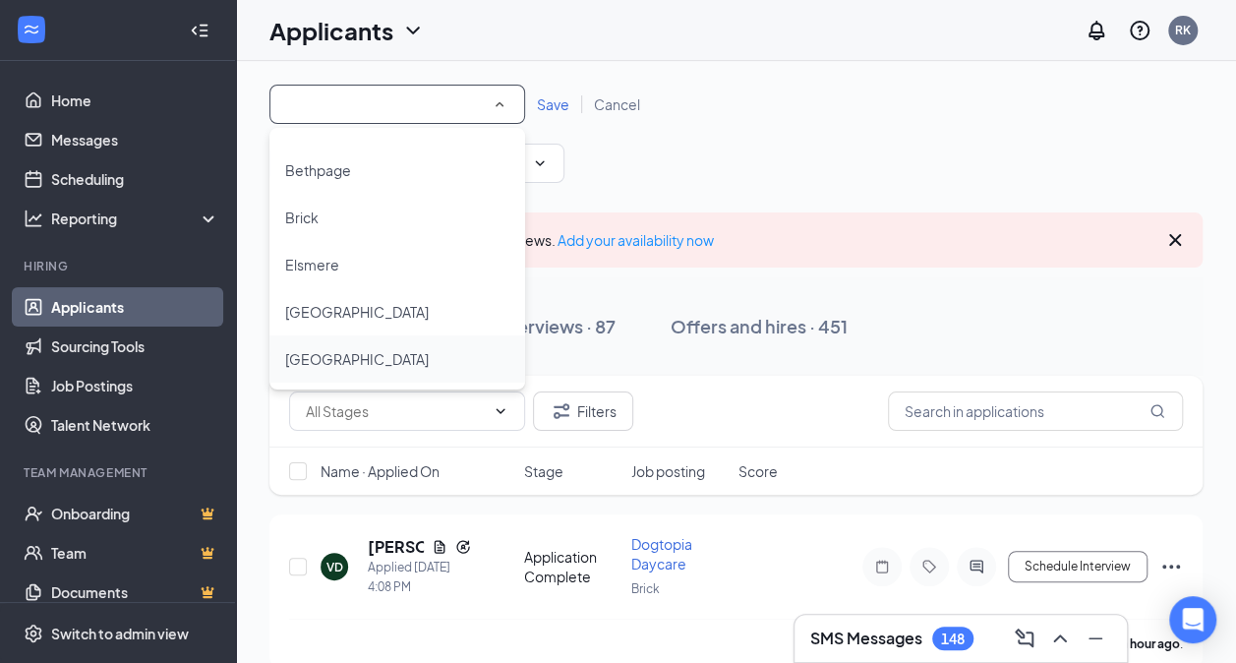
scroll to position [85, 0]
click at [353, 352] on span "Wilmington" at bounding box center [322, 358] width 74 height 18
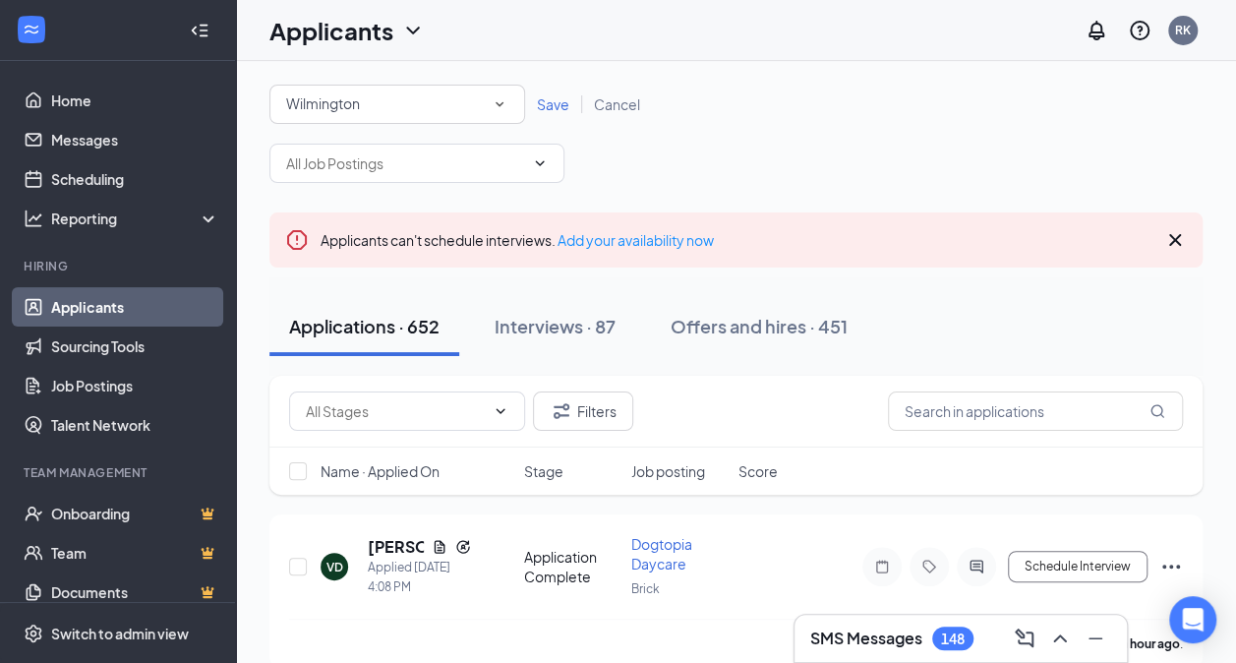
click at [547, 106] on span "Save" at bounding box center [553, 104] width 32 height 18
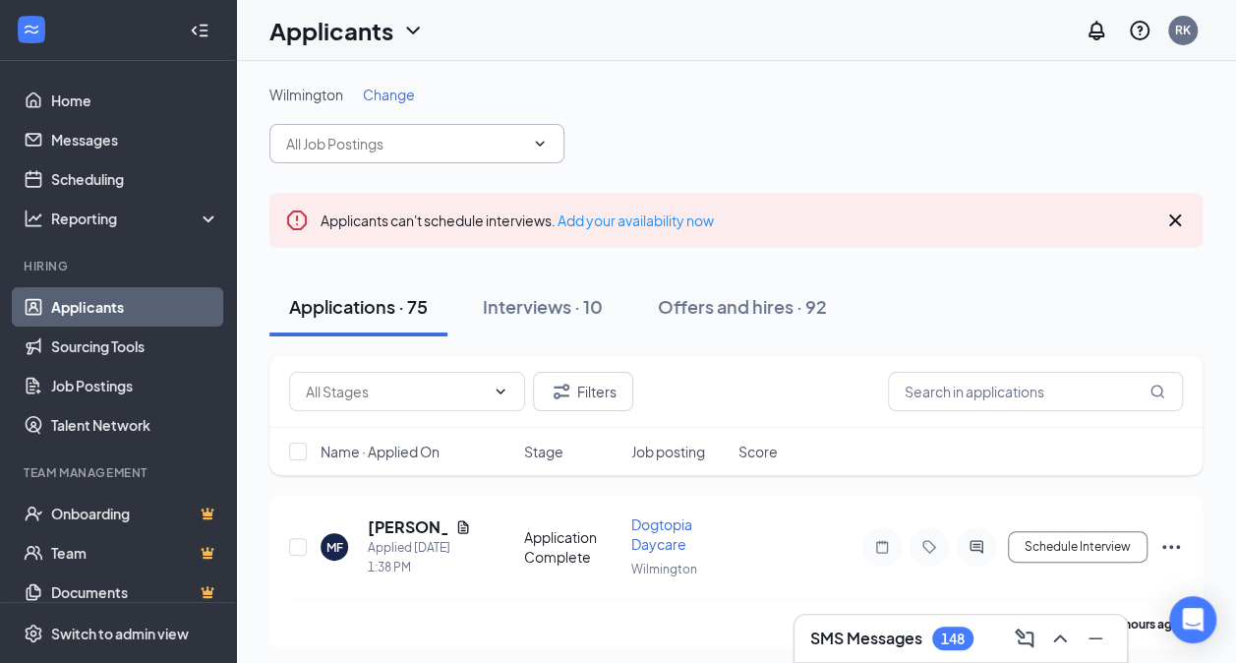
click at [513, 142] on input "text" at bounding box center [405, 144] width 238 height 22
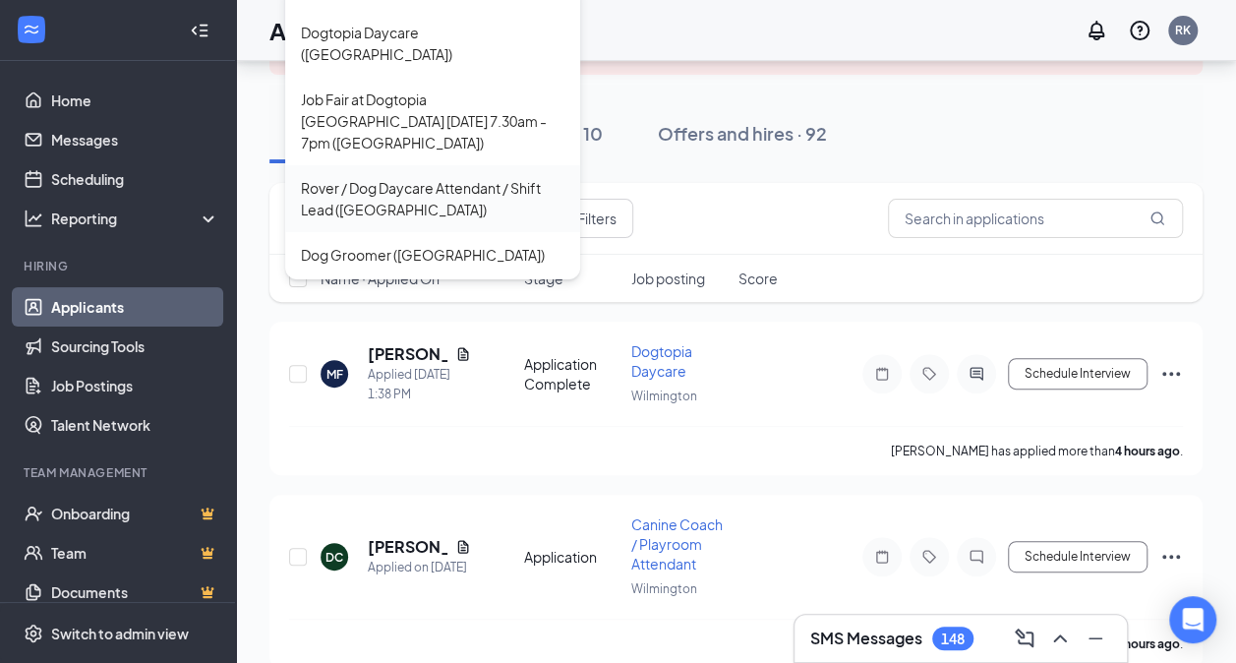
scroll to position [197, 0]
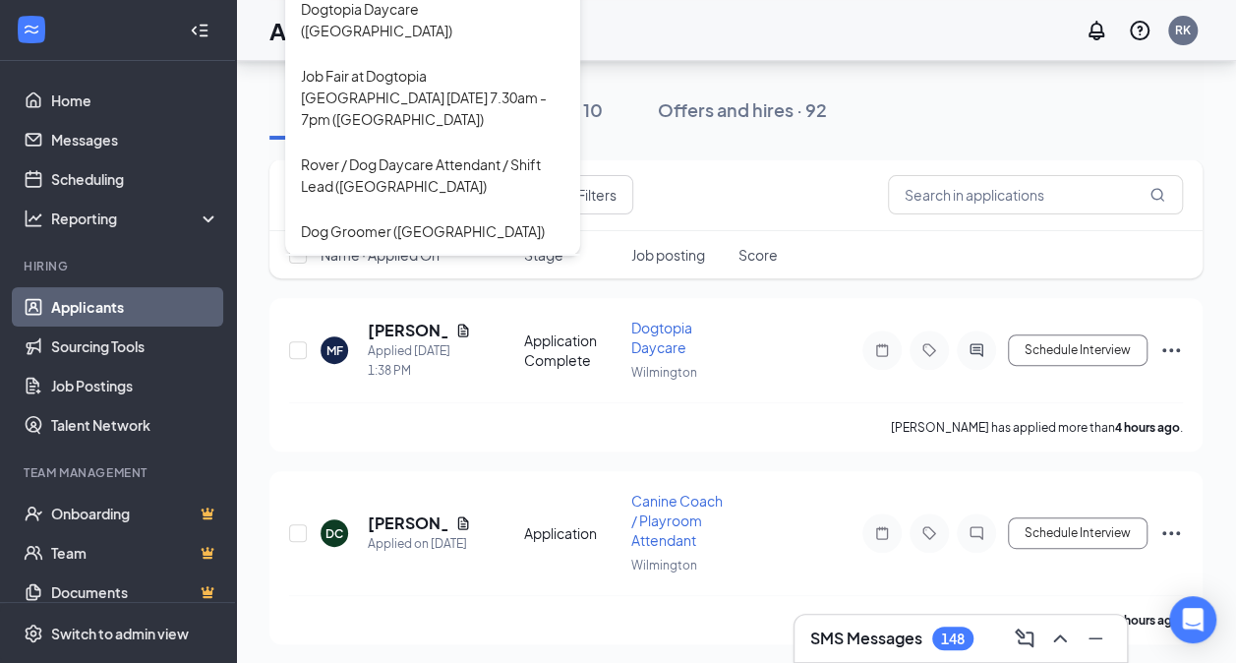
click at [409, 265] on div "General Manager ([GEOGRAPHIC_DATA])" at bounding box center [433, 286] width 264 height 43
type input "General Manager ([GEOGRAPHIC_DATA])"
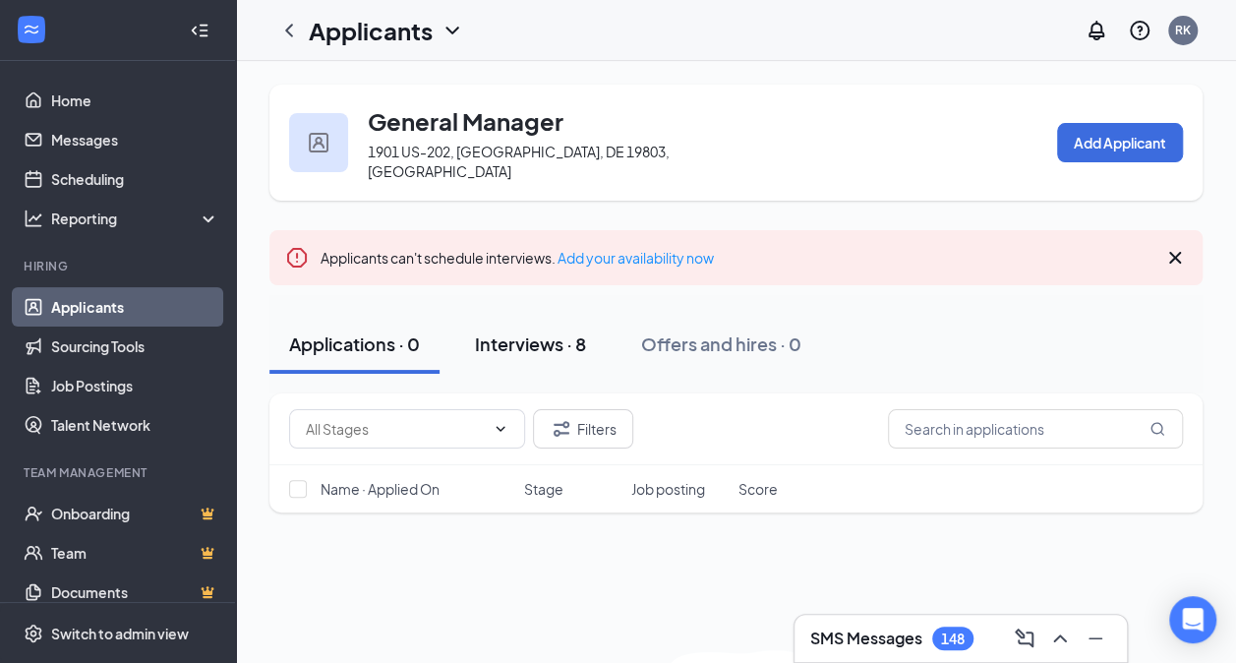
click at [527, 334] on div "Interviews · 8" at bounding box center [530, 343] width 111 height 25
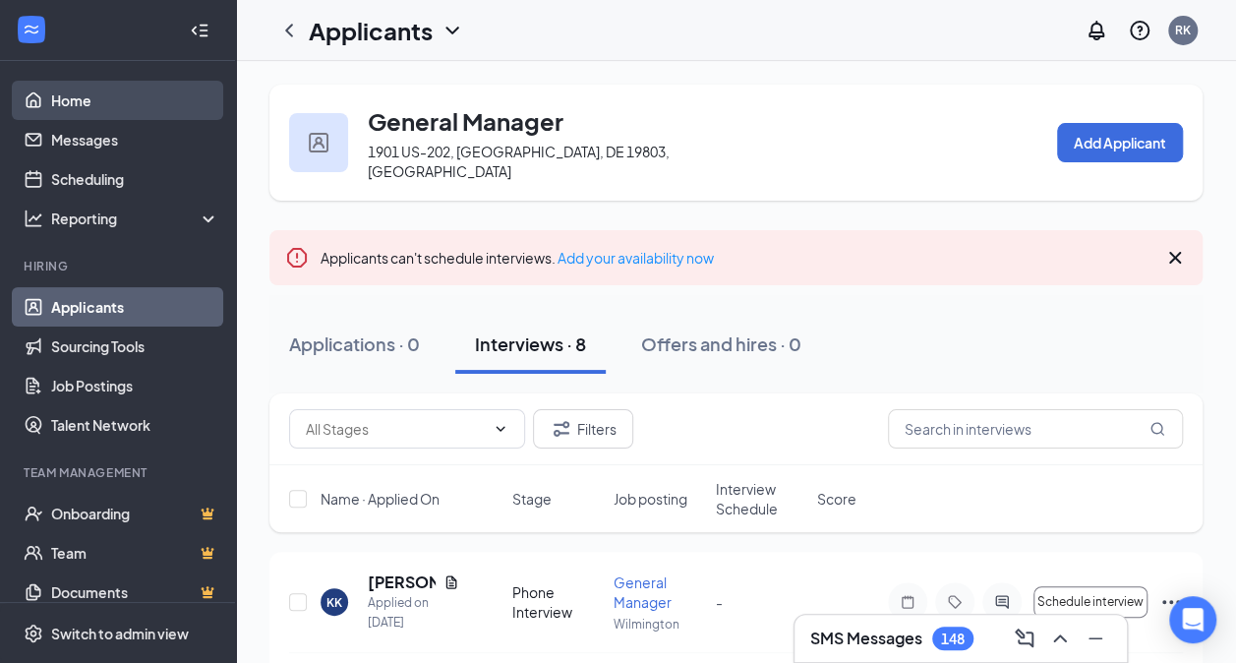
click at [71, 107] on link "Home" at bounding box center [135, 100] width 168 height 39
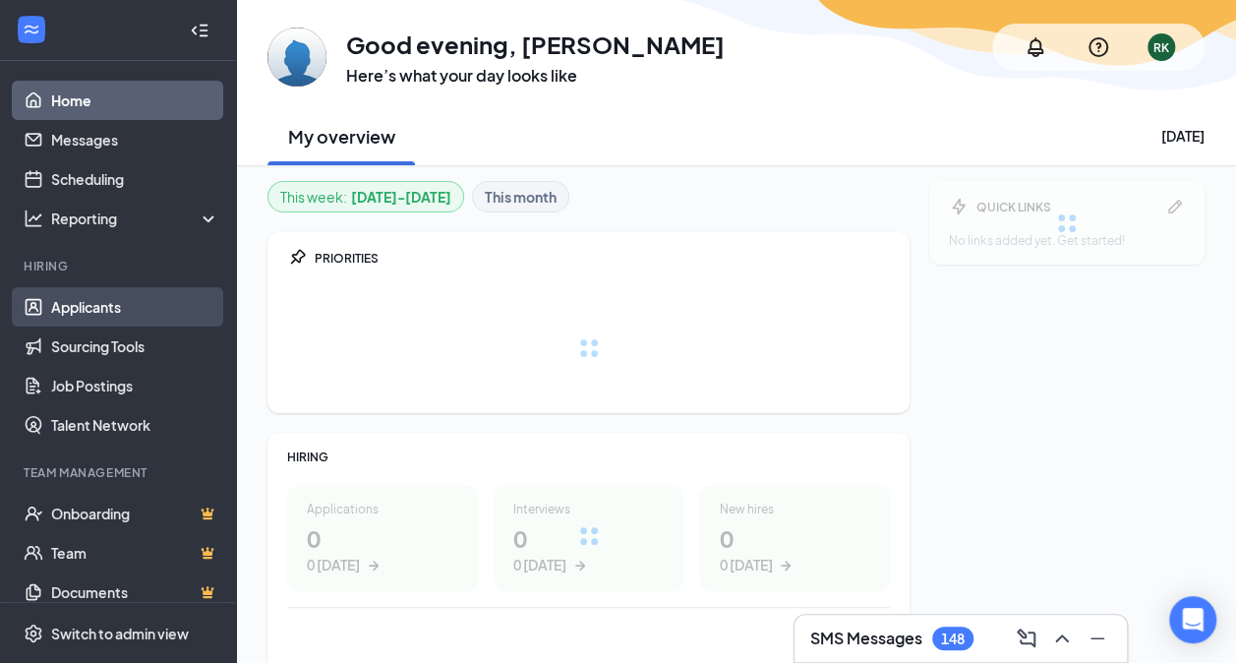
click at [86, 304] on link "Applicants" at bounding box center [135, 306] width 168 height 39
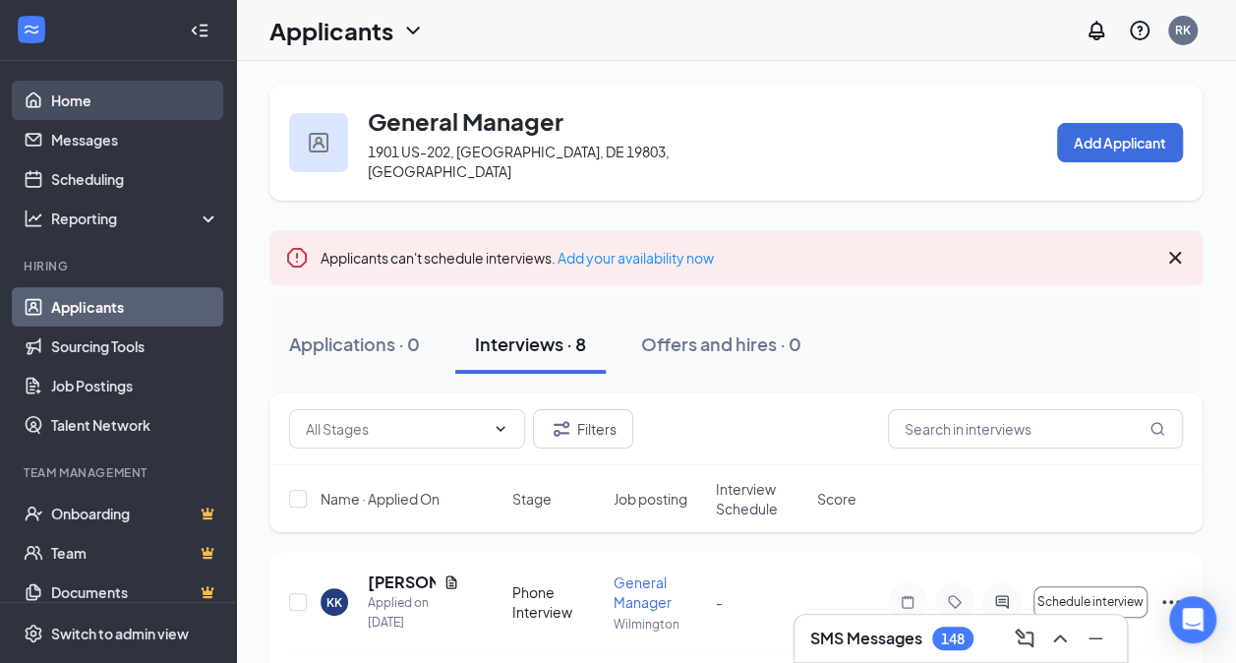
click at [94, 103] on link "Home" at bounding box center [135, 100] width 168 height 39
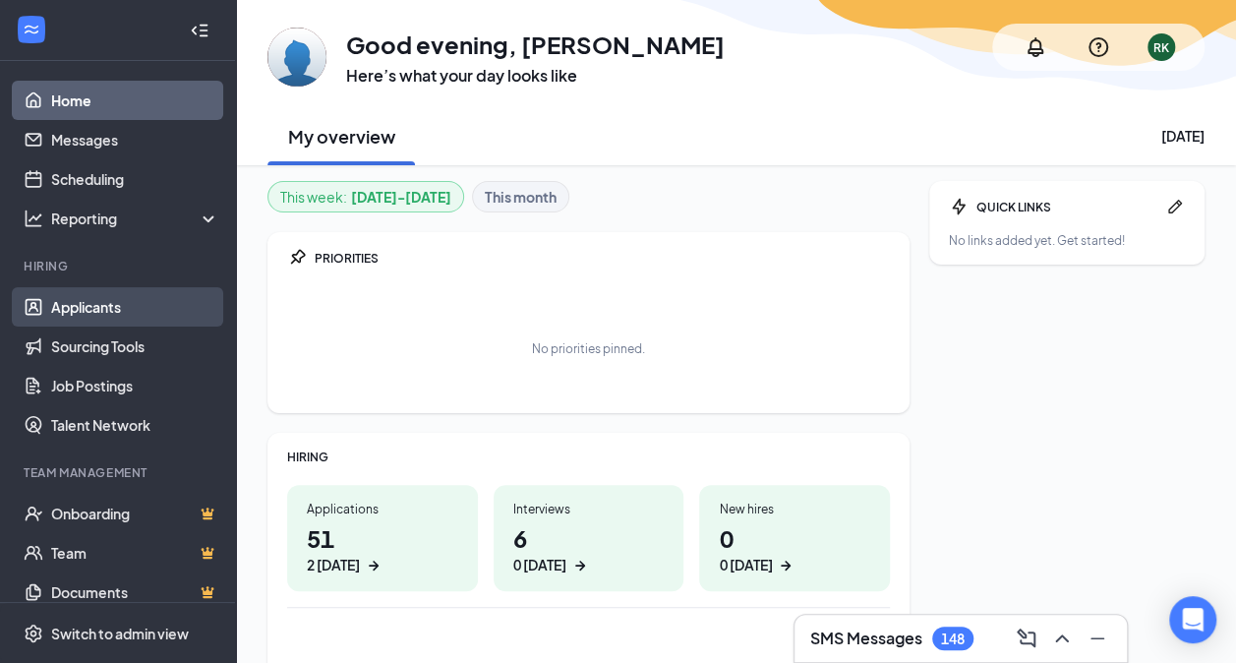
click at [109, 297] on link "Applicants" at bounding box center [135, 306] width 168 height 39
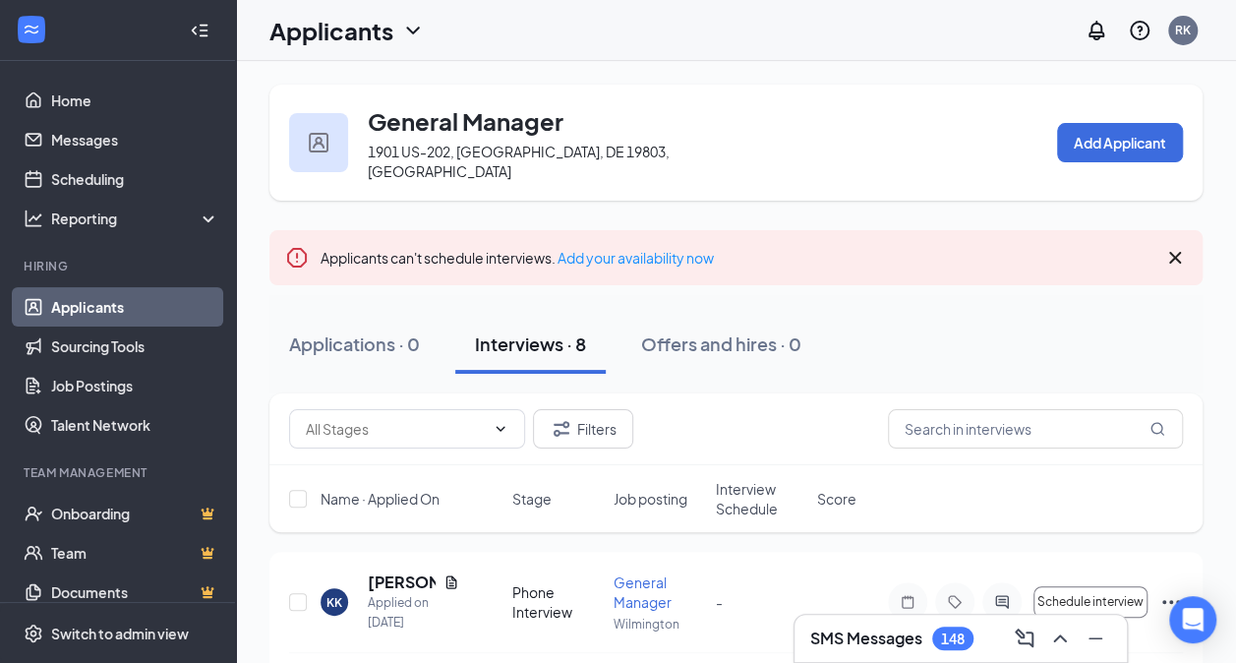
click at [406, 35] on icon "ChevronDown" at bounding box center [413, 31] width 24 height 24
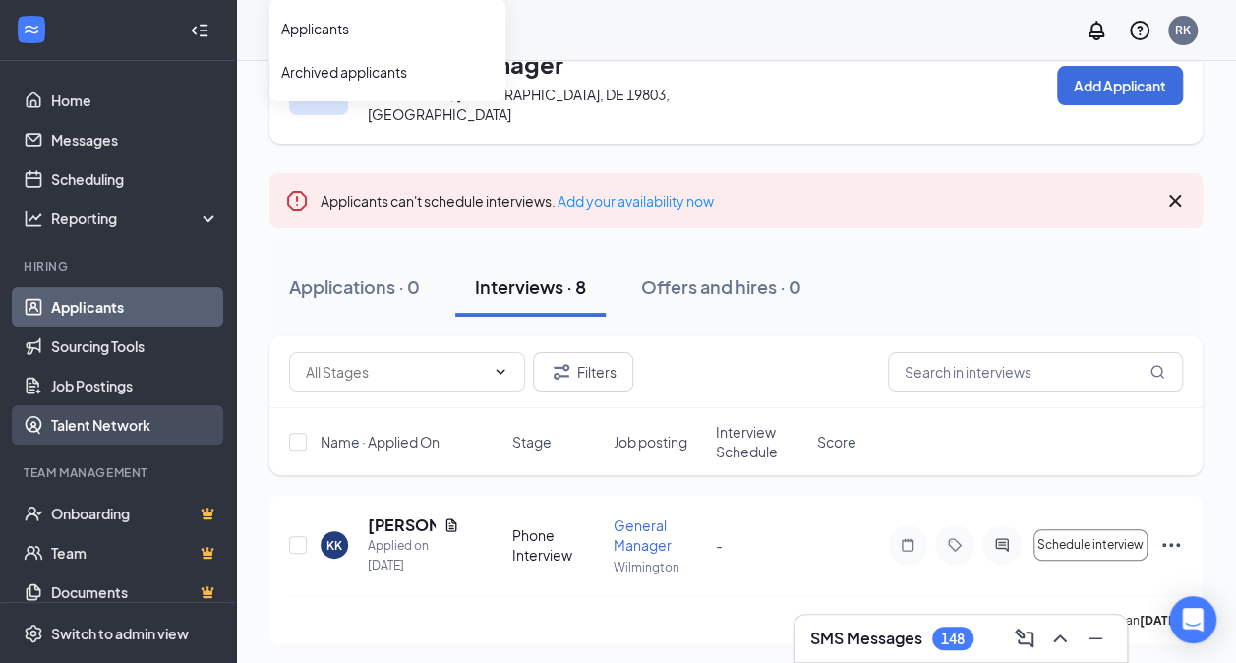
scroll to position [98, 0]
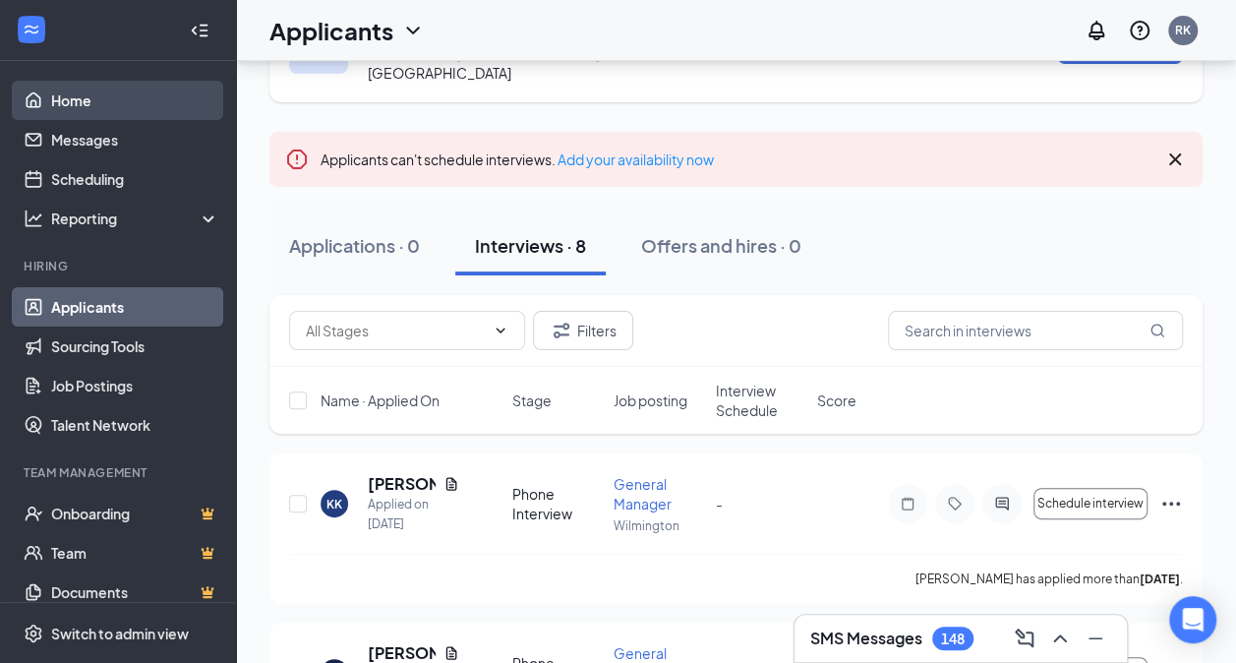
click at [82, 102] on link "Home" at bounding box center [135, 100] width 168 height 39
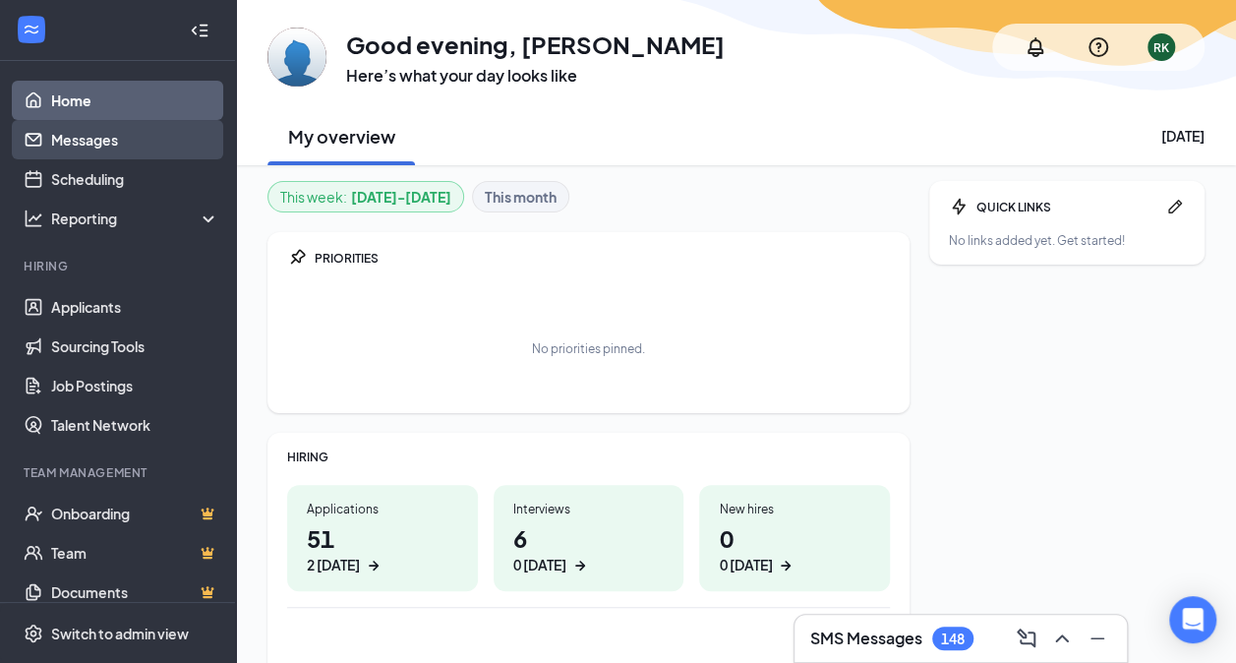
click at [85, 147] on link "Messages" at bounding box center [135, 139] width 168 height 39
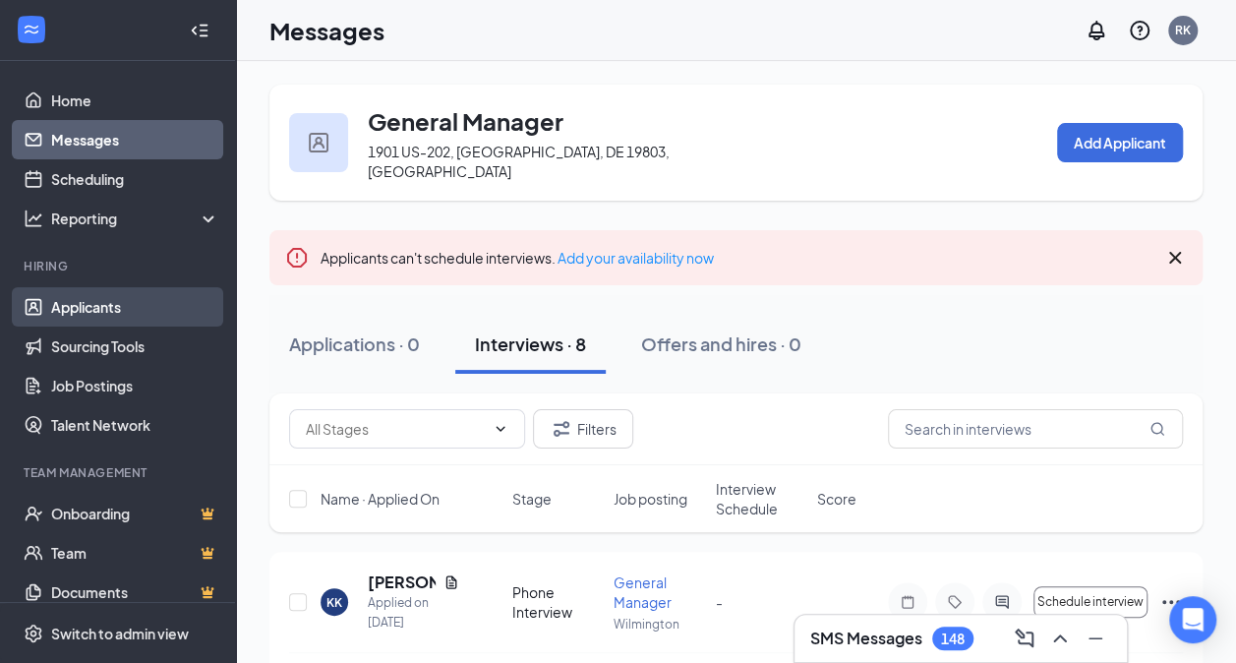
click at [78, 302] on link "Applicants" at bounding box center [135, 306] width 168 height 39
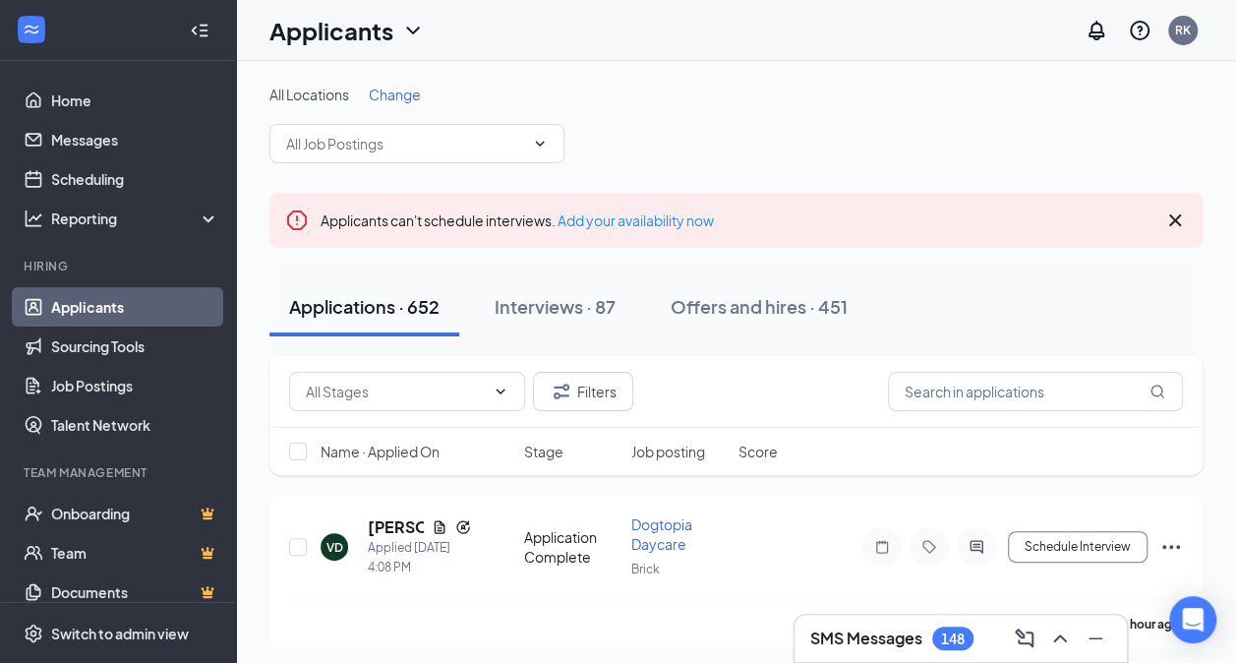
click at [403, 100] on span "Change" at bounding box center [395, 95] width 52 height 18
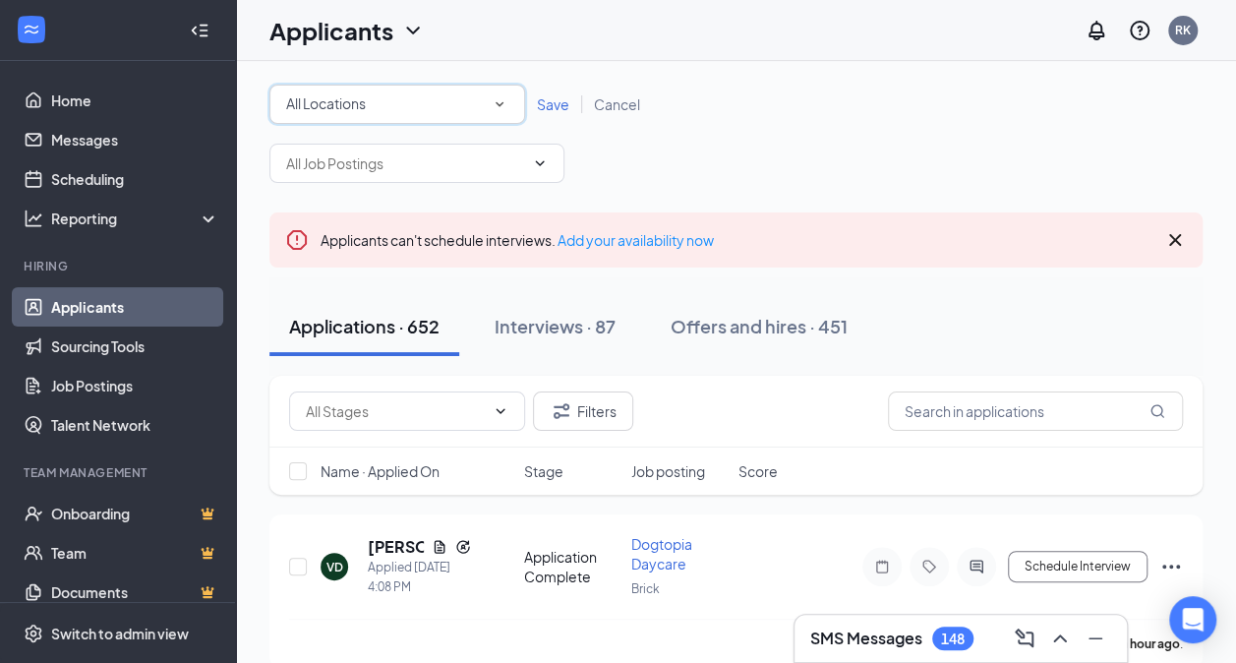
click at [496, 96] on icon "SmallChevronDown" at bounding box center [500, 104] width 18 height 18
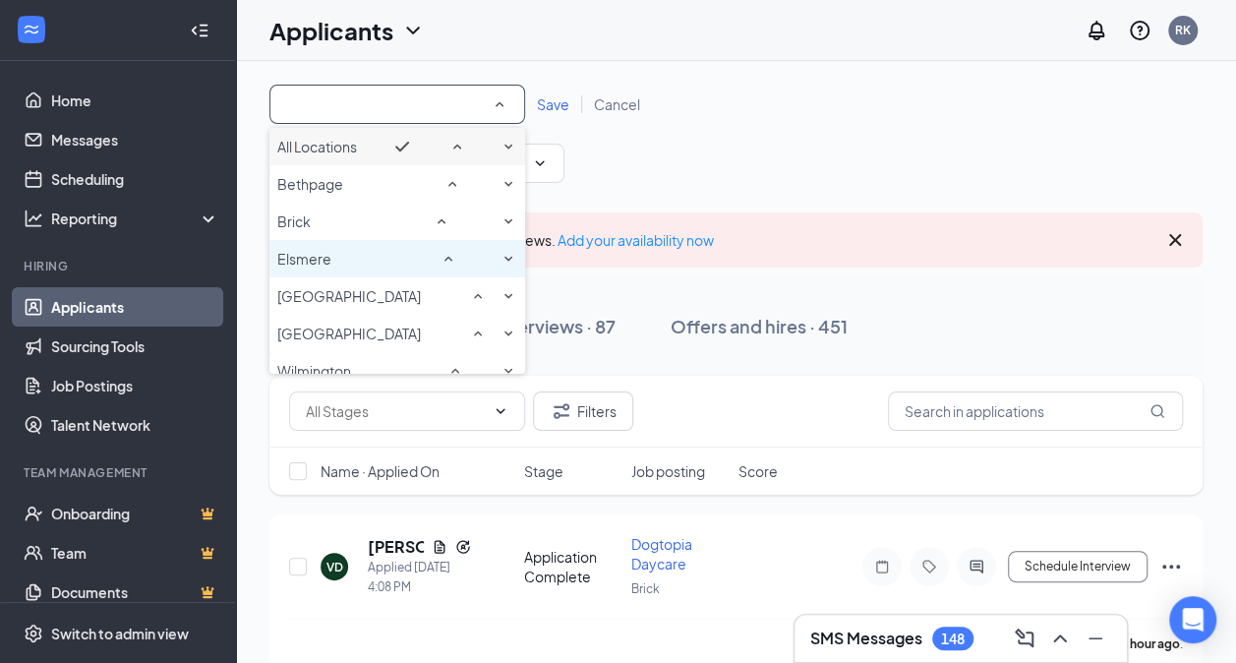
click at [348, 248] on div "Elsmere" at bounding box center [397, 259] width 240 height 24
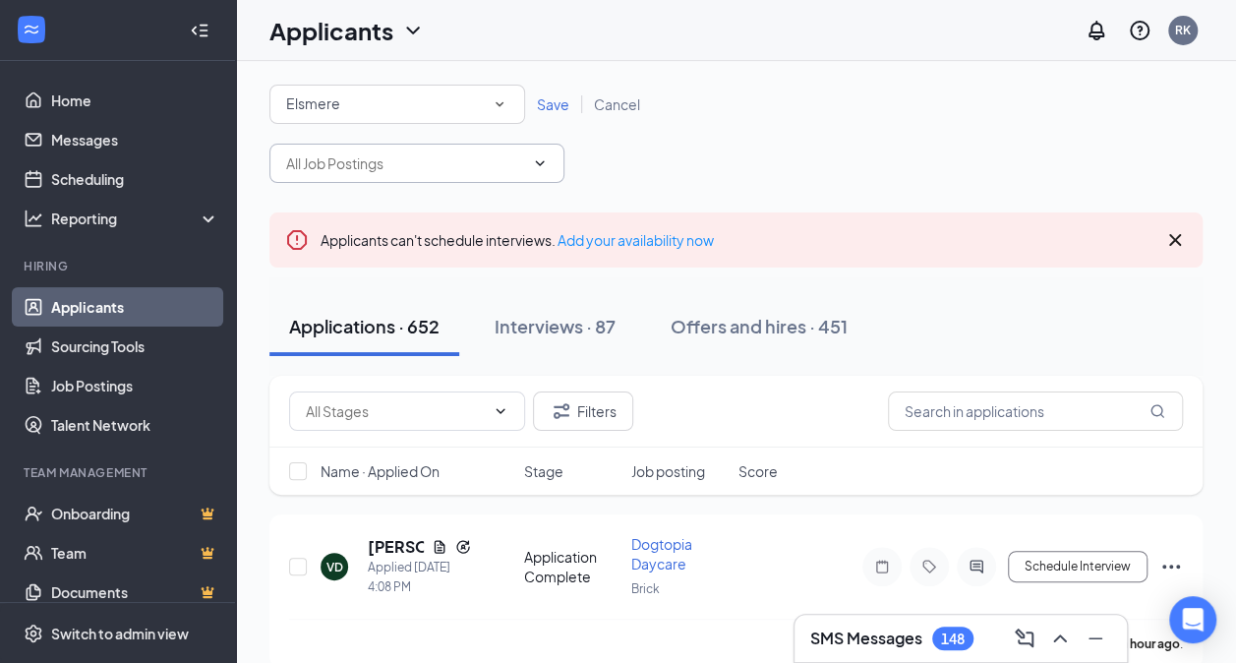
click at [545, 161] on icon "ChevronDown" at bounding box center [540, 163] width 16 height 16
click at [555, 100] on span "Save" at bounding box center [553, 104] width 32 height 18
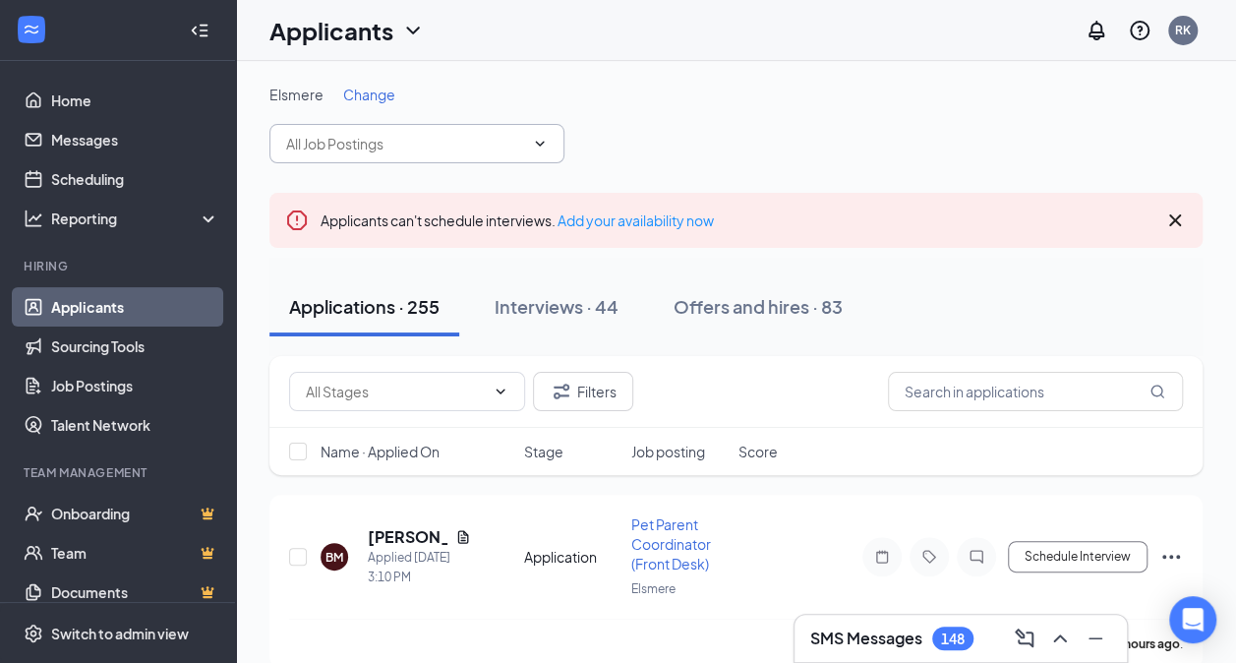
click at [539, 142] on icon "ChevronDown" at bounding box center [540, 144] width 16 height 16
click at [546, 142] on icon "ChevronDown" at bounding box center [540, 144] width 16 height 16
click at [529, 139] on span at bounding box center [538, 144] width 20 height 16
click at [519, 139] on input "text" at bounding box center [405, 144] width 238 height 22
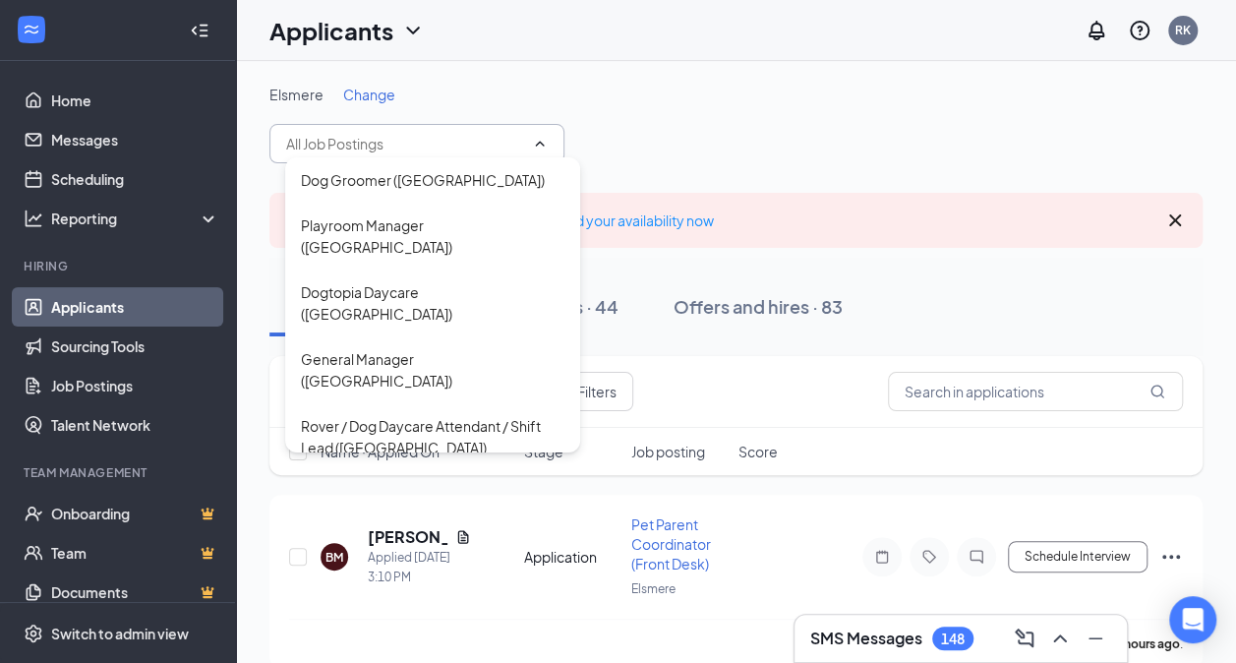
click at [488, 143] on input "text" at bounding box center [405, 144] width 238 height 22
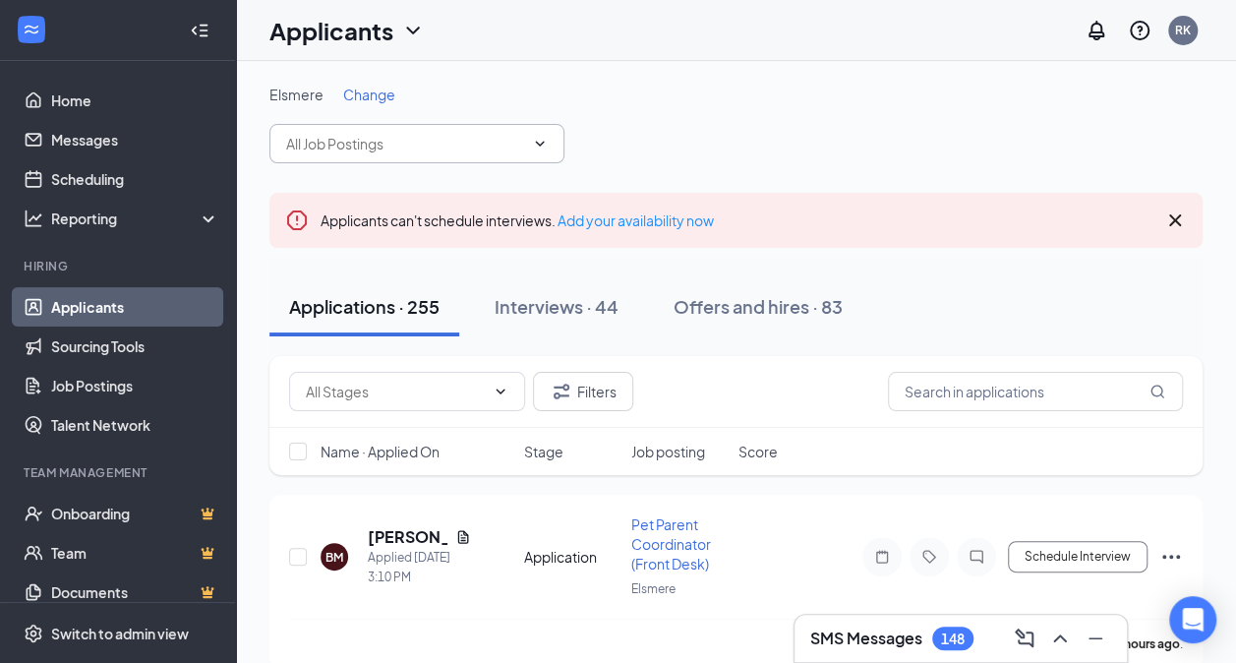
click at [488, 143] on input "text" at bounding box center [405, 144] width 238 height 22
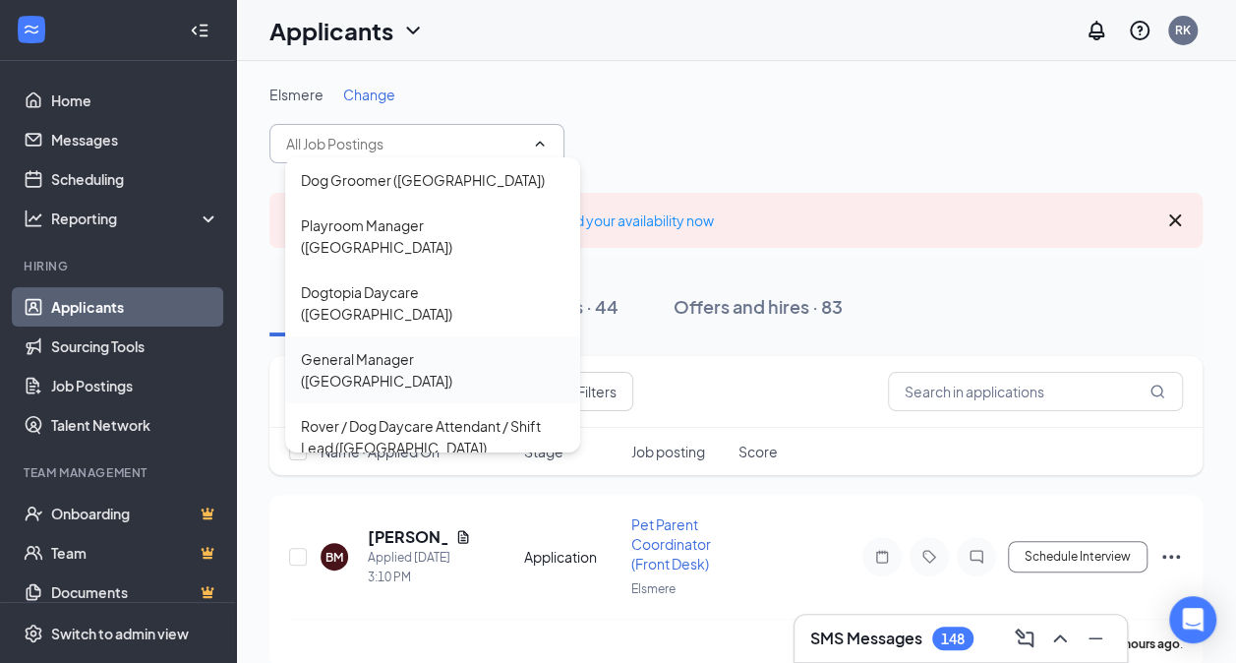
click at [431, 348] on div "General Manager ([GEOGRAPHIC_DATA])" at bounding box center [433, 369] width 264 height 43
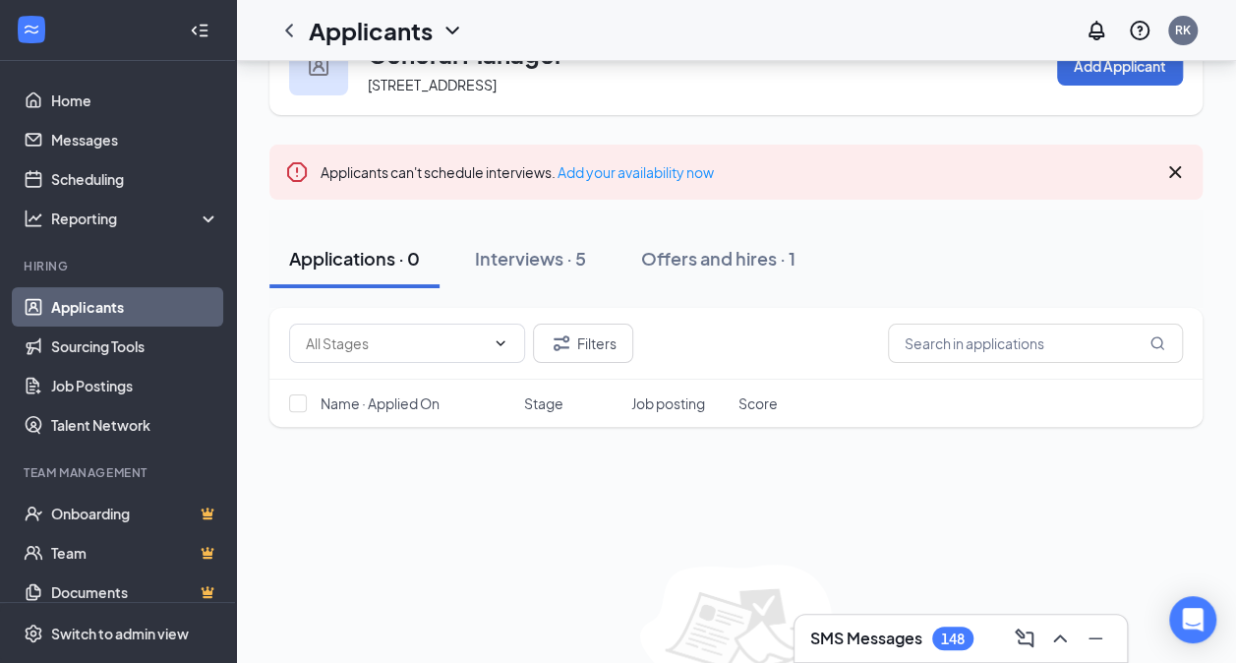
scroll to position [98, 0]
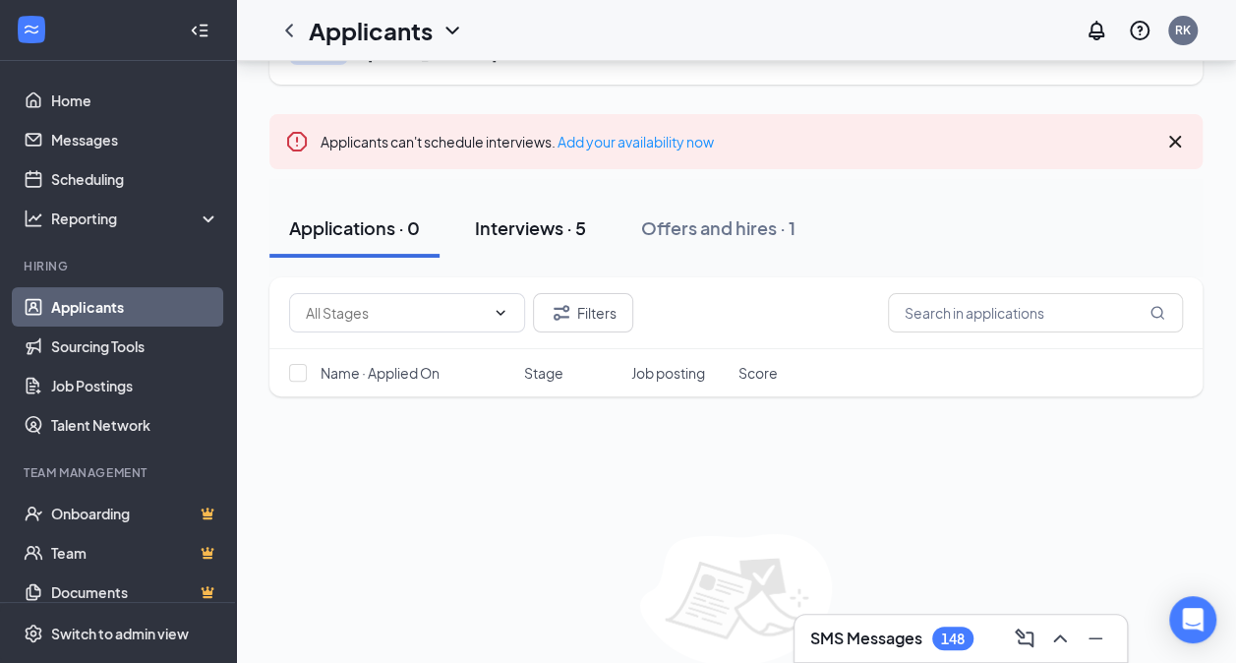
click at [538, 228] on div "Interviews · 5" at bounding box center [530, 227] width 111 height 25
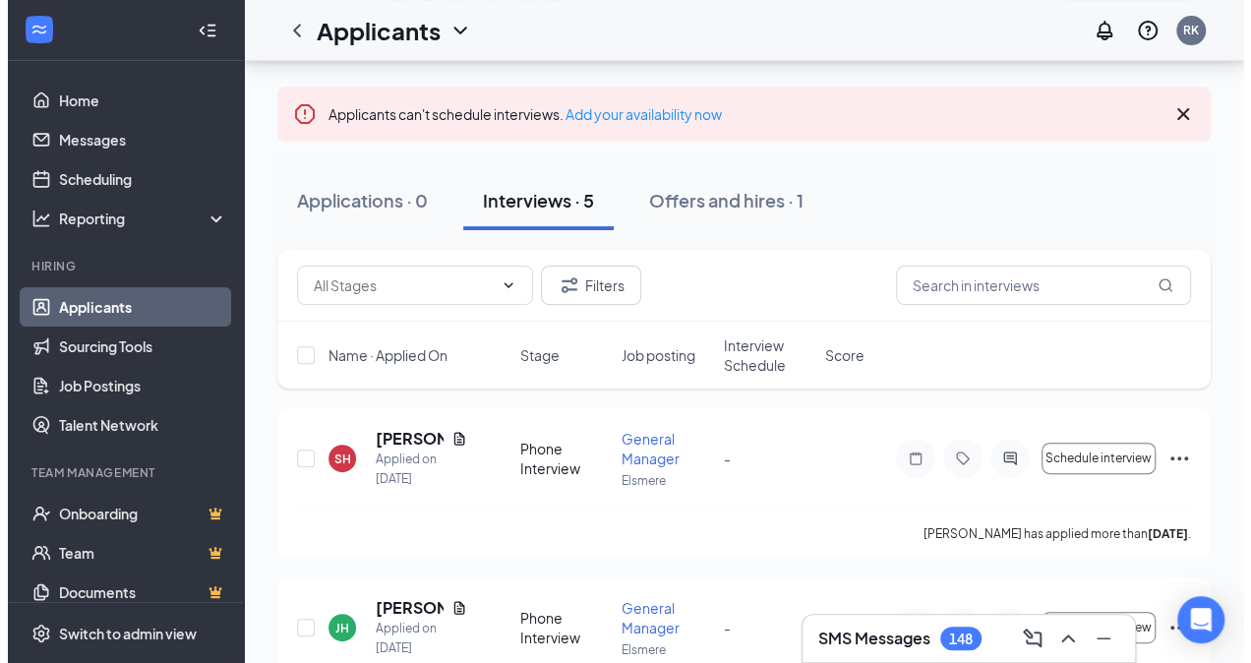
scroll to position [197, 0]
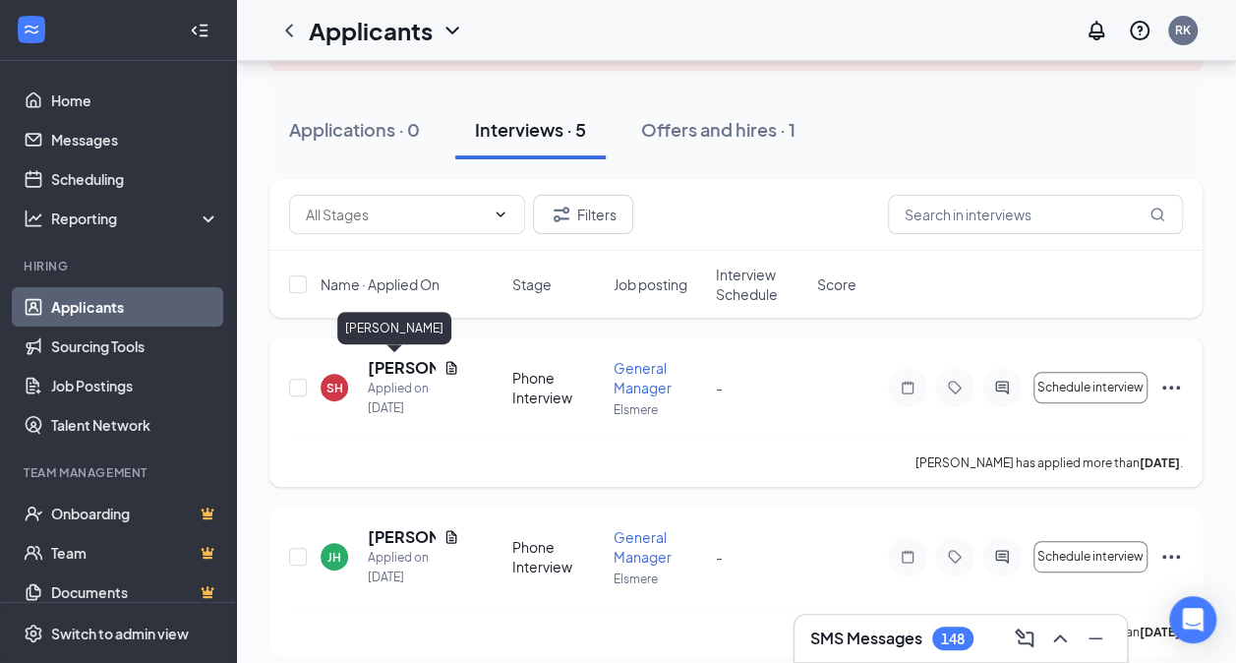
click at [391, 367] on h5 "[PERSON_NAME]" at bounding box center [402, 368] width 68 height 22
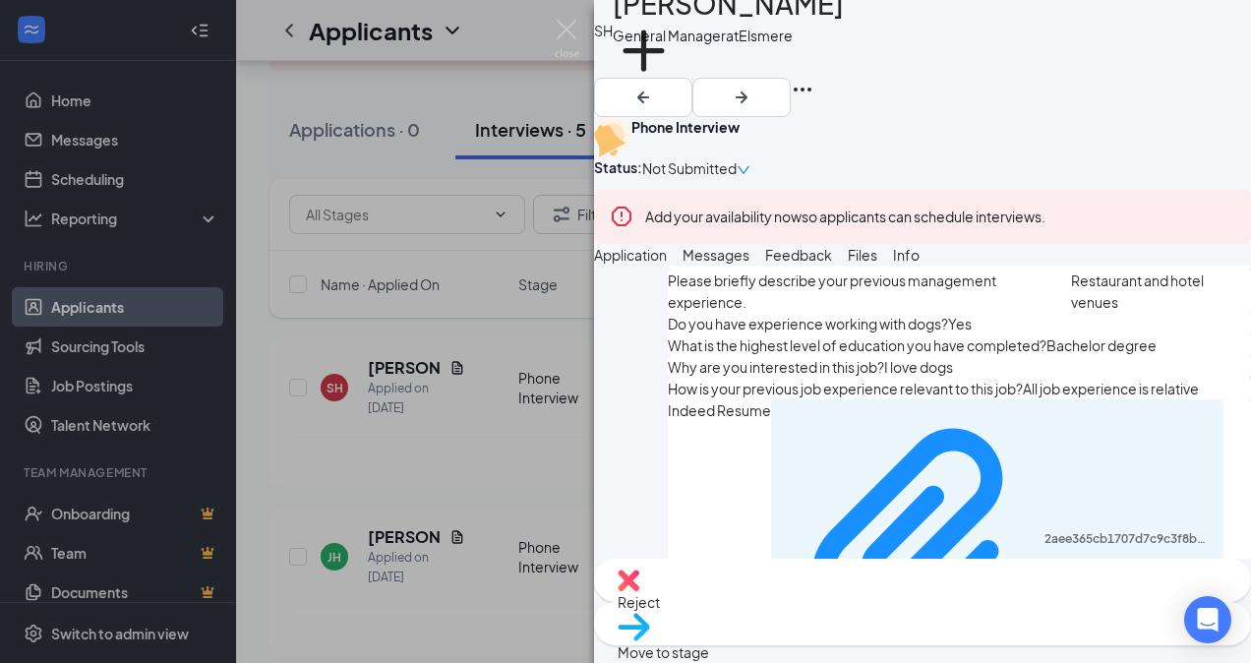
scroll to position [1082, 0]
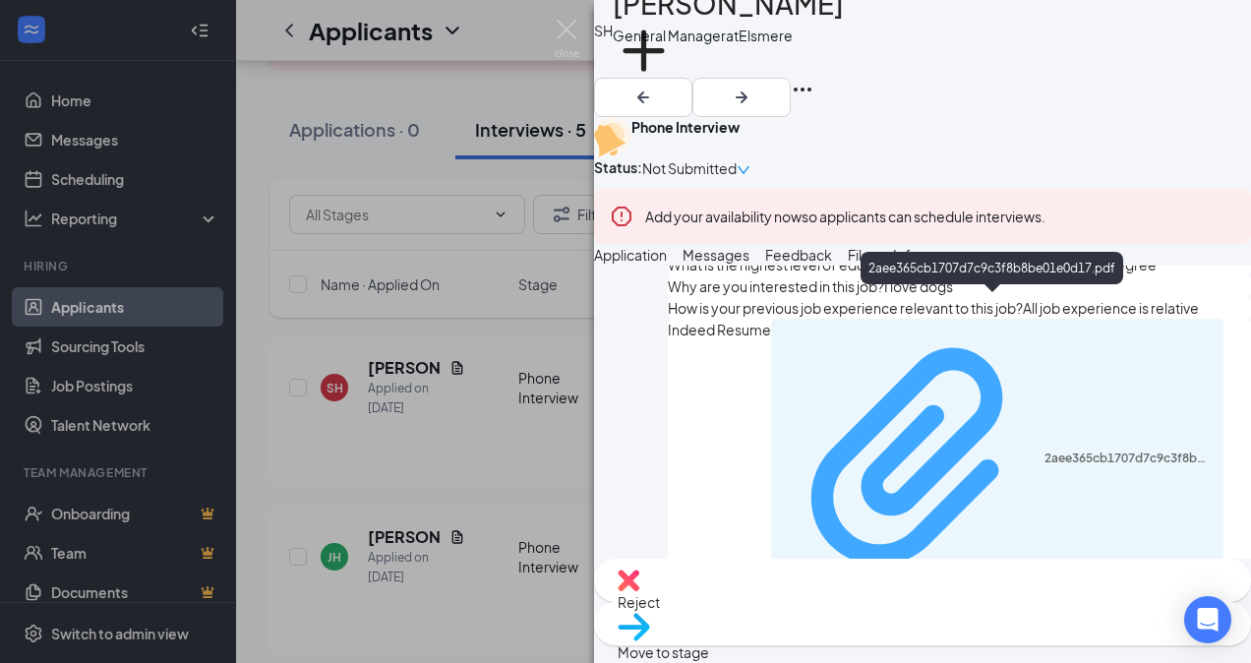
click at [876, 420] on icon "Paperclip" at bounding box center [914, 458] width 262 height 262
